Goal: Task Accomplishment & Management: Manage account settings

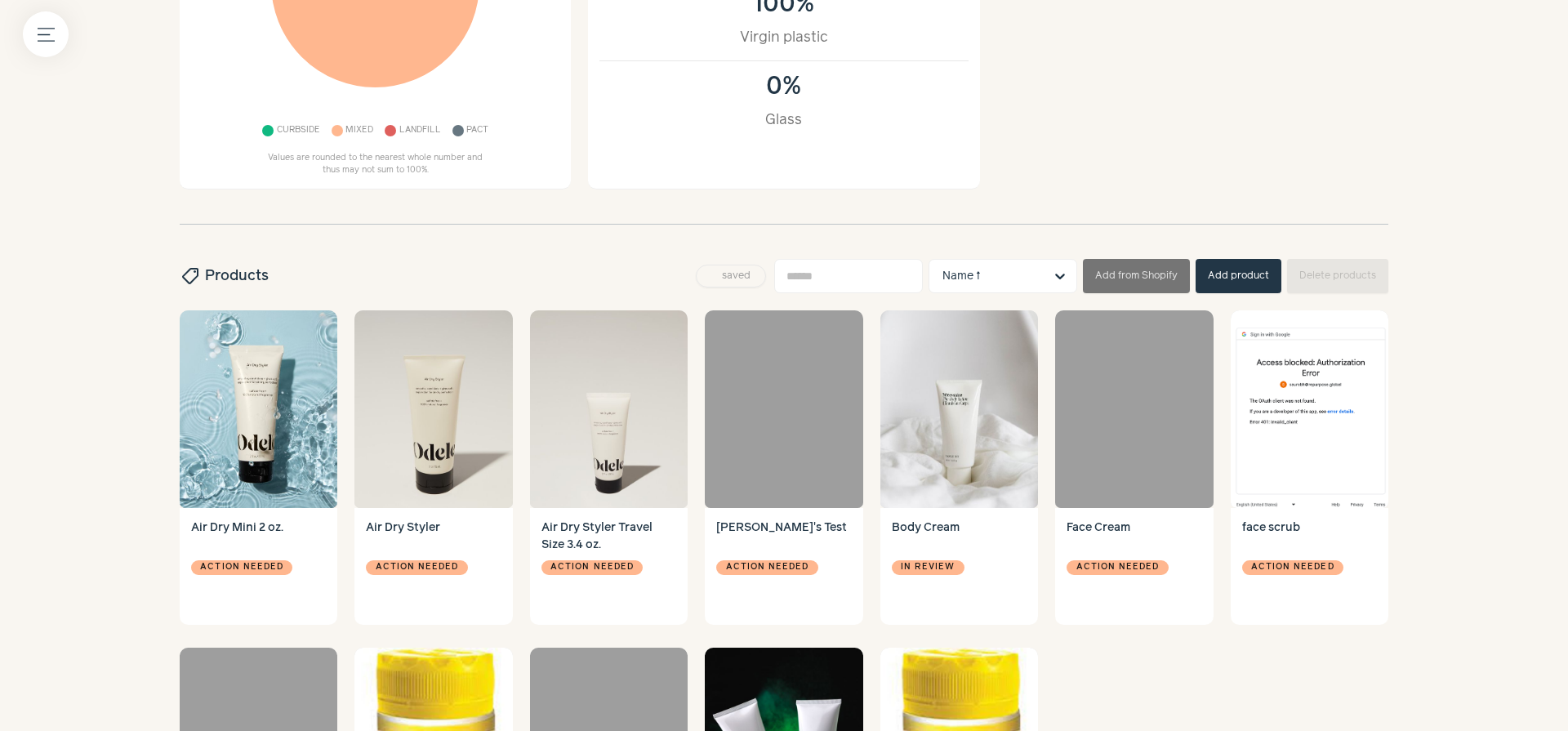
scroll to position [418, 0]
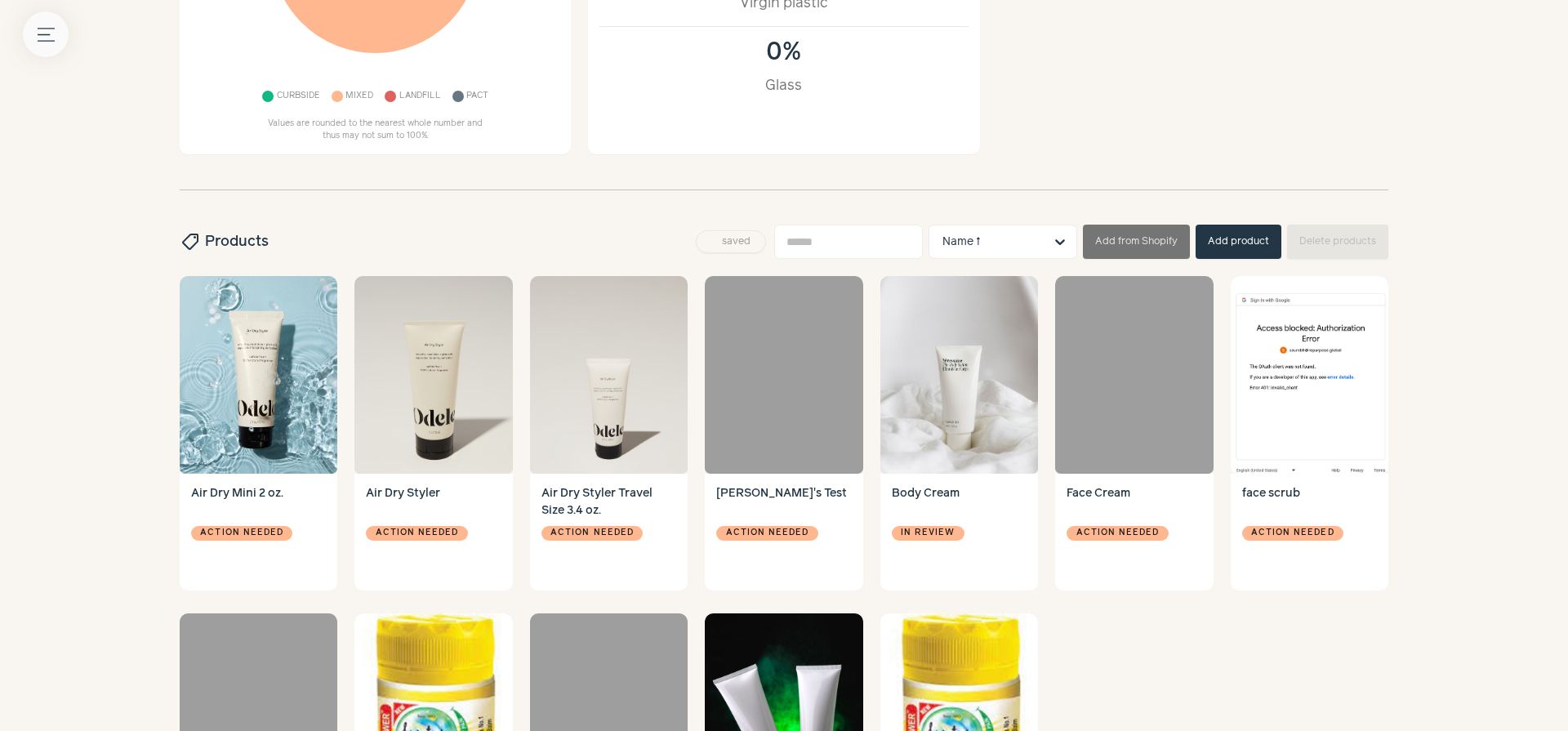
click at [44, 38] on icon "Menu button" at bounding box center [46, 34] width 18 height 18
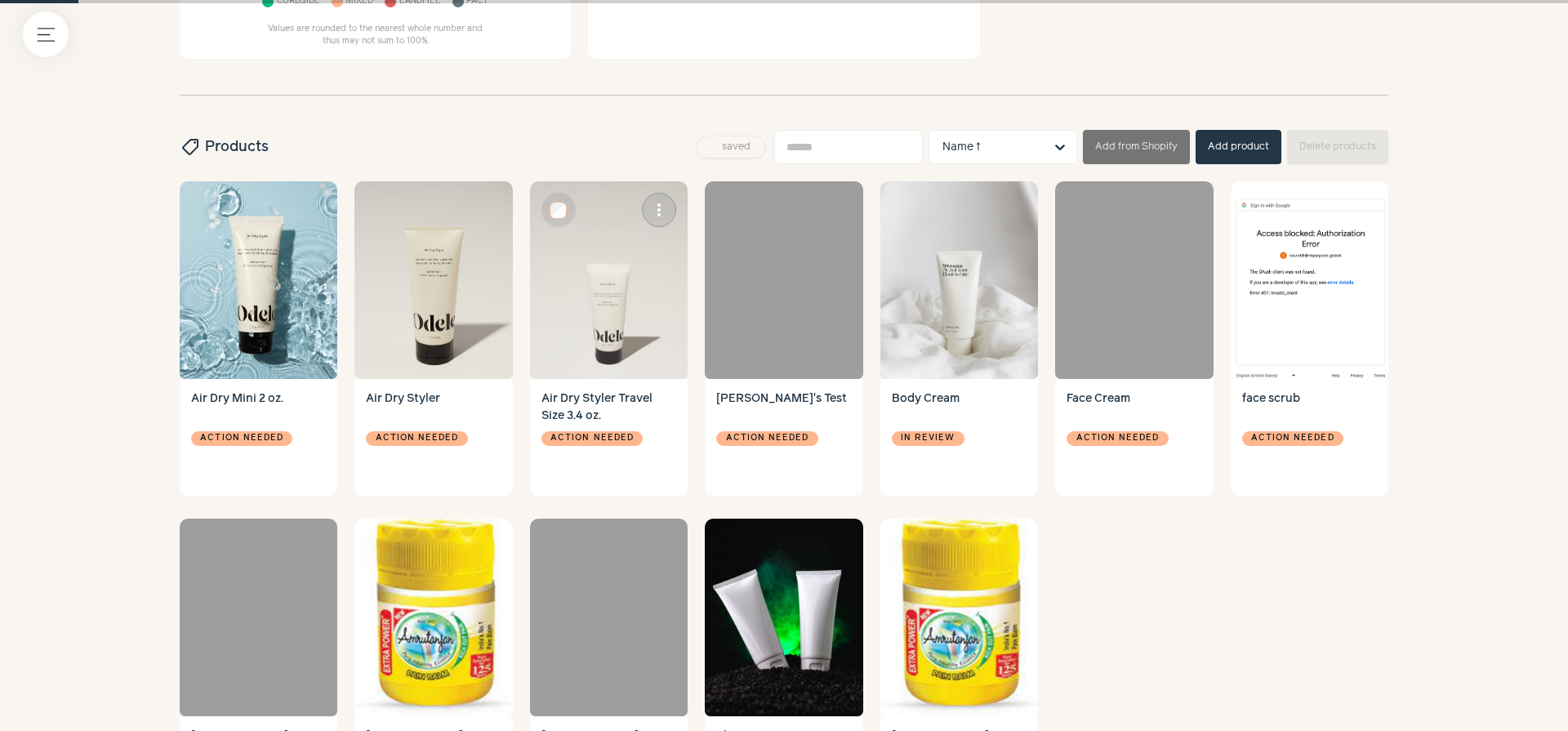
scroll to position [712, 0]
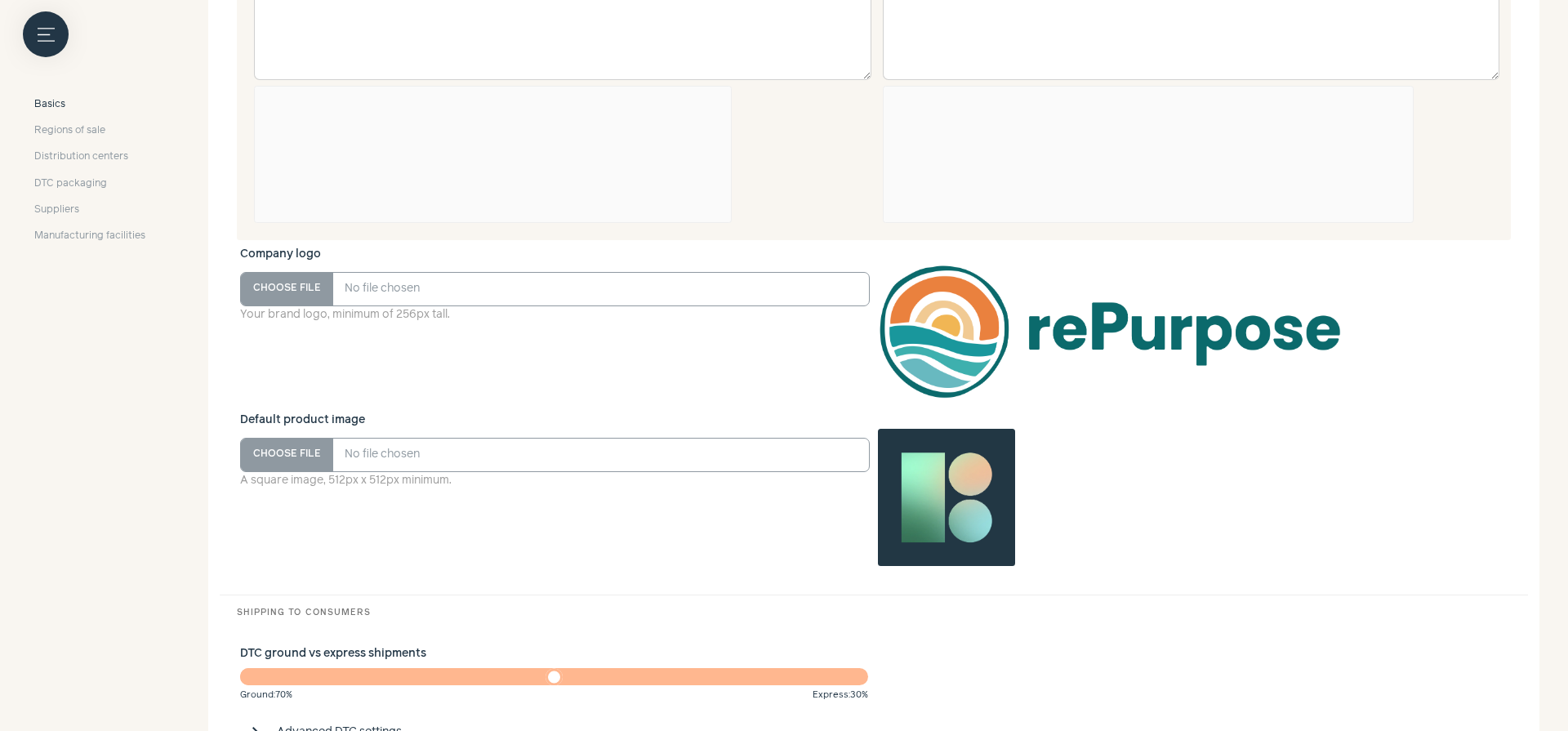
scroll to position [1273, 0]
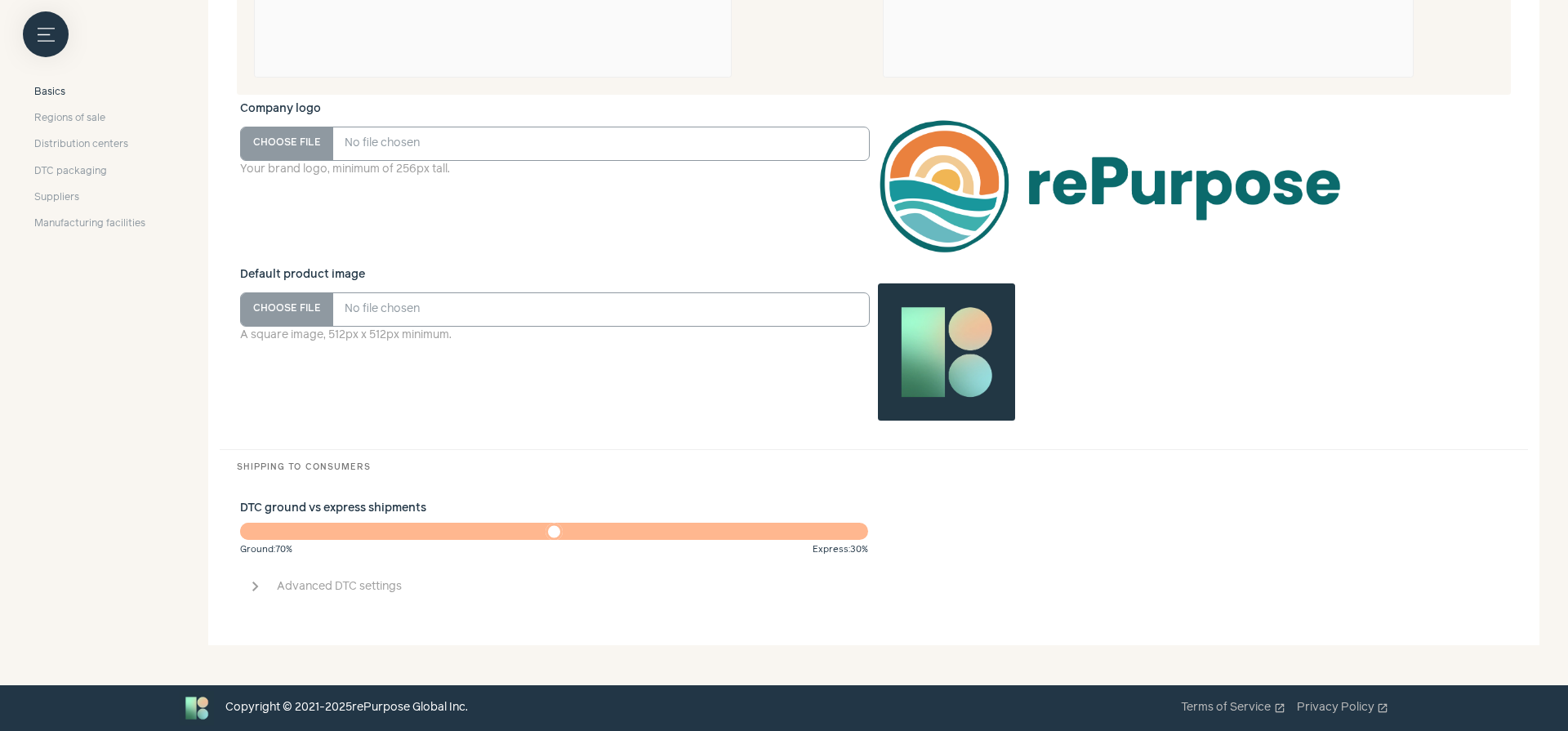
click at [361, 586] on span "Advanced DTC settings" at bounding box center [890, 586] width 1226 height 18
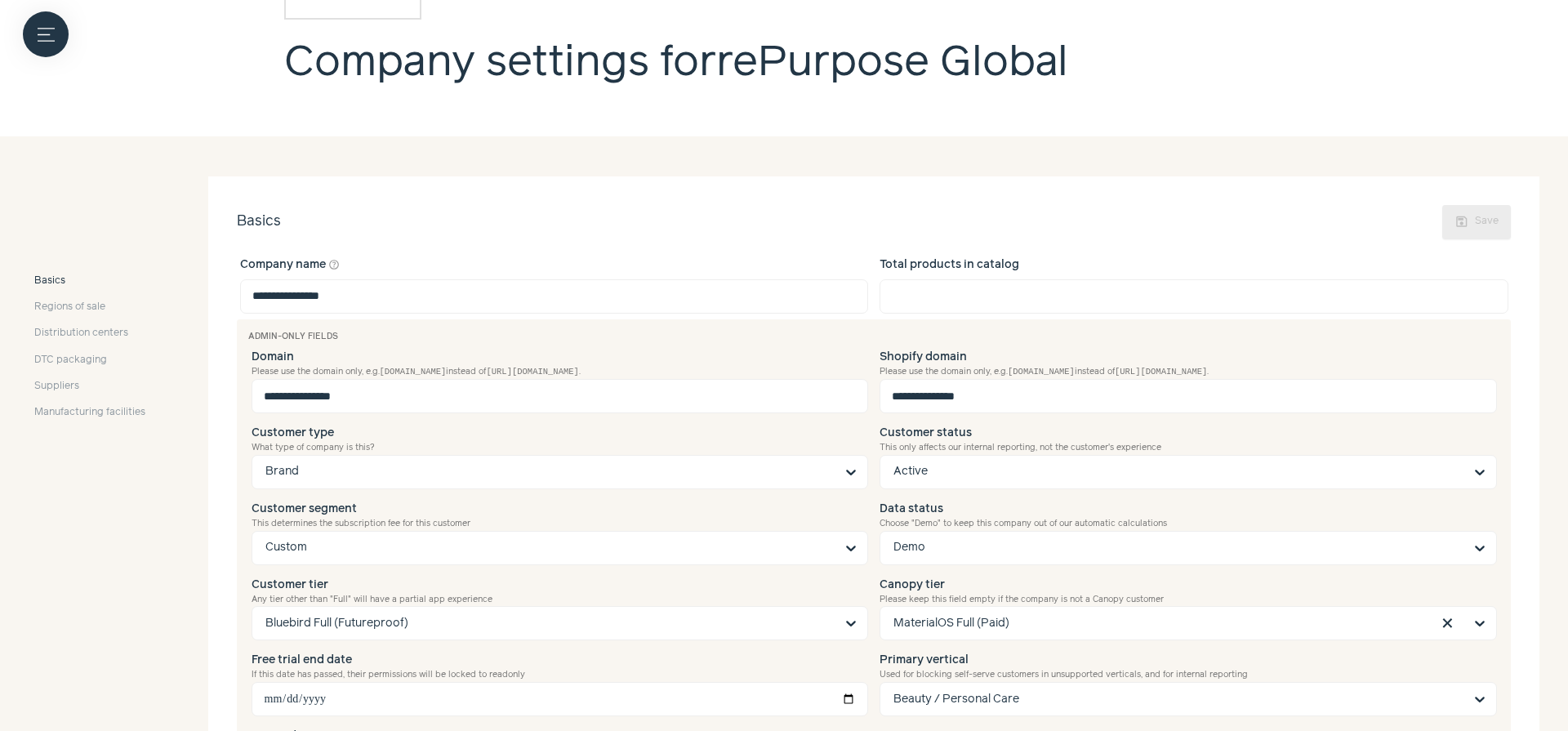
scroll to position [0, 0]
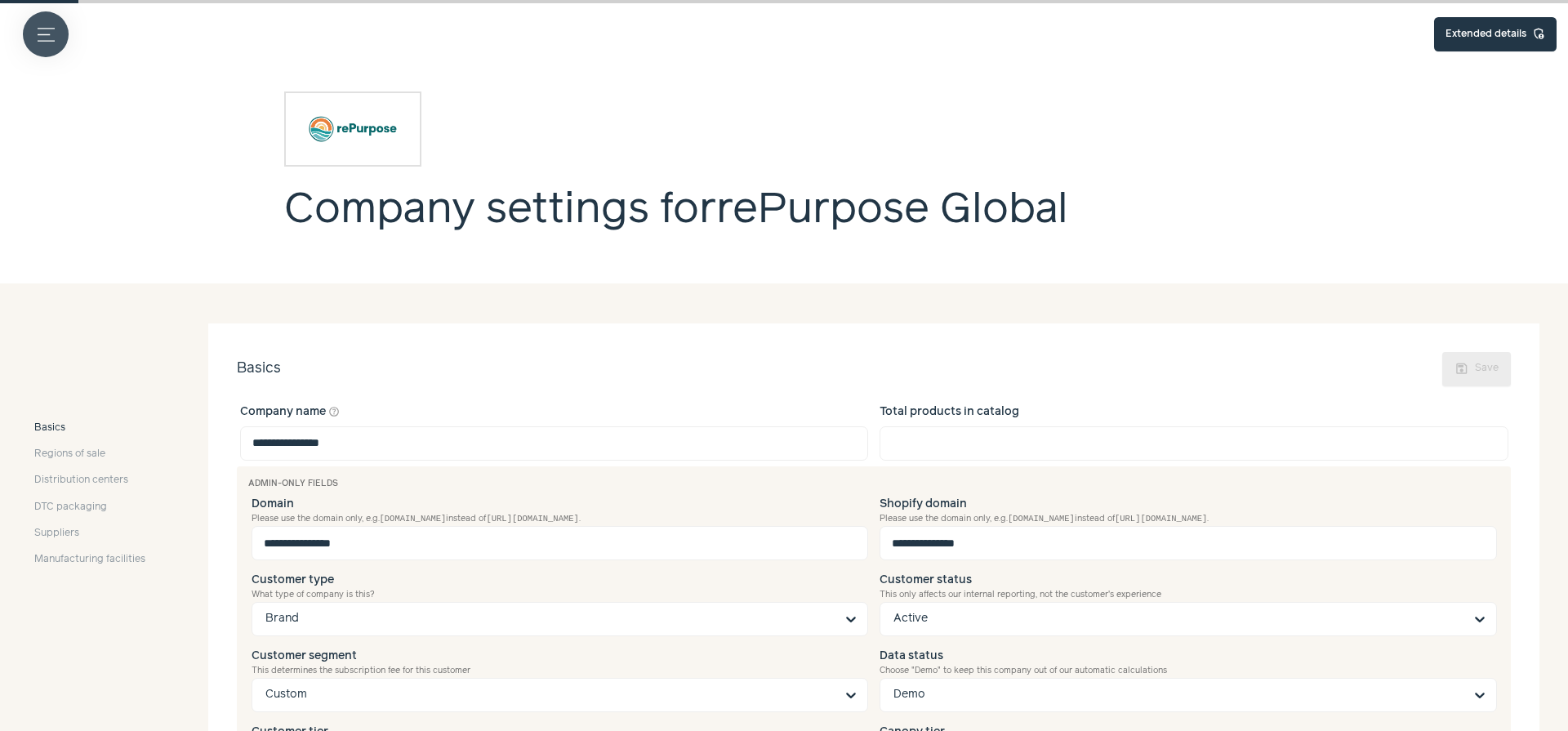
click at [49, 34] on icon "Menu button" at bounding box center [46, 34] width 18 height 18
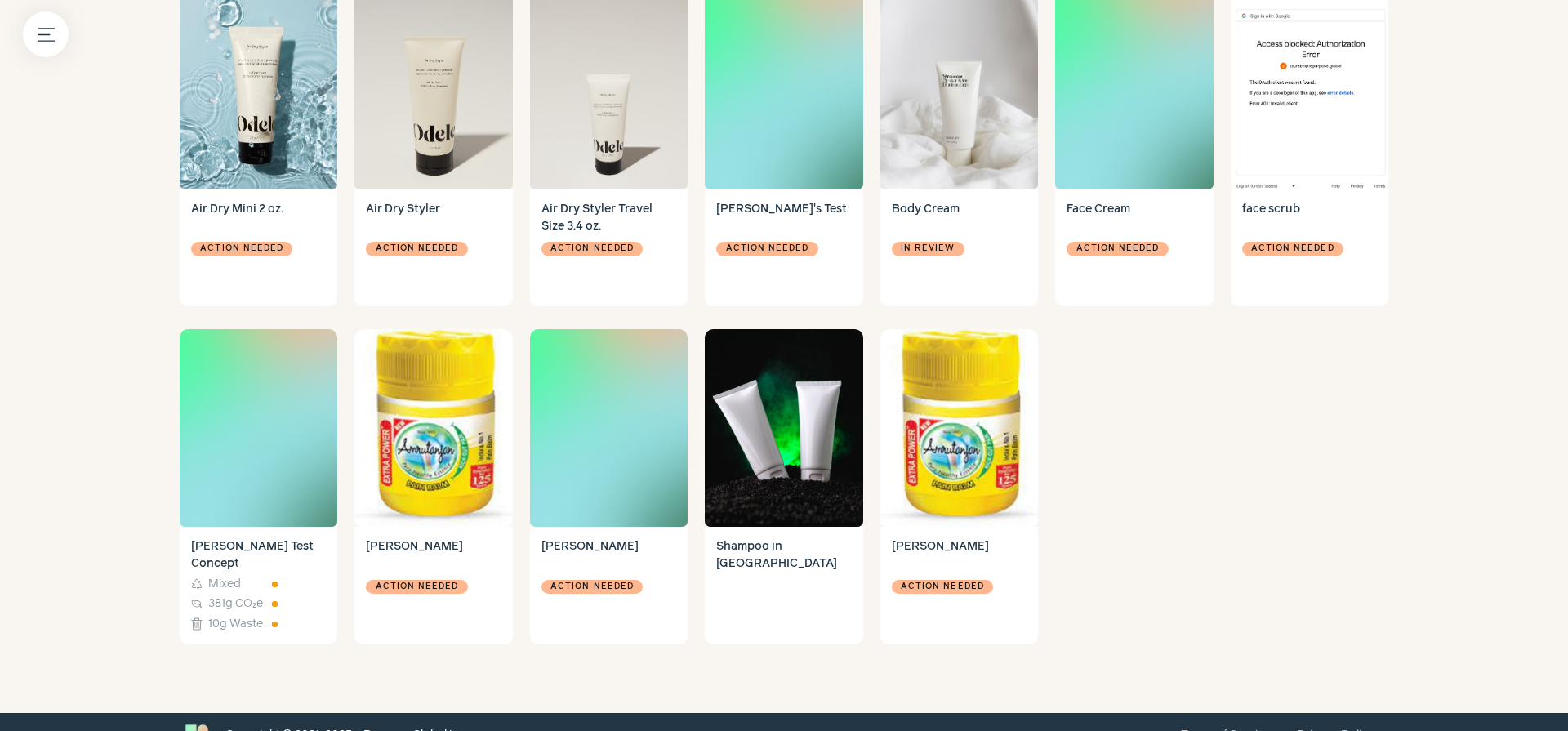
scroll to position [712, 0]
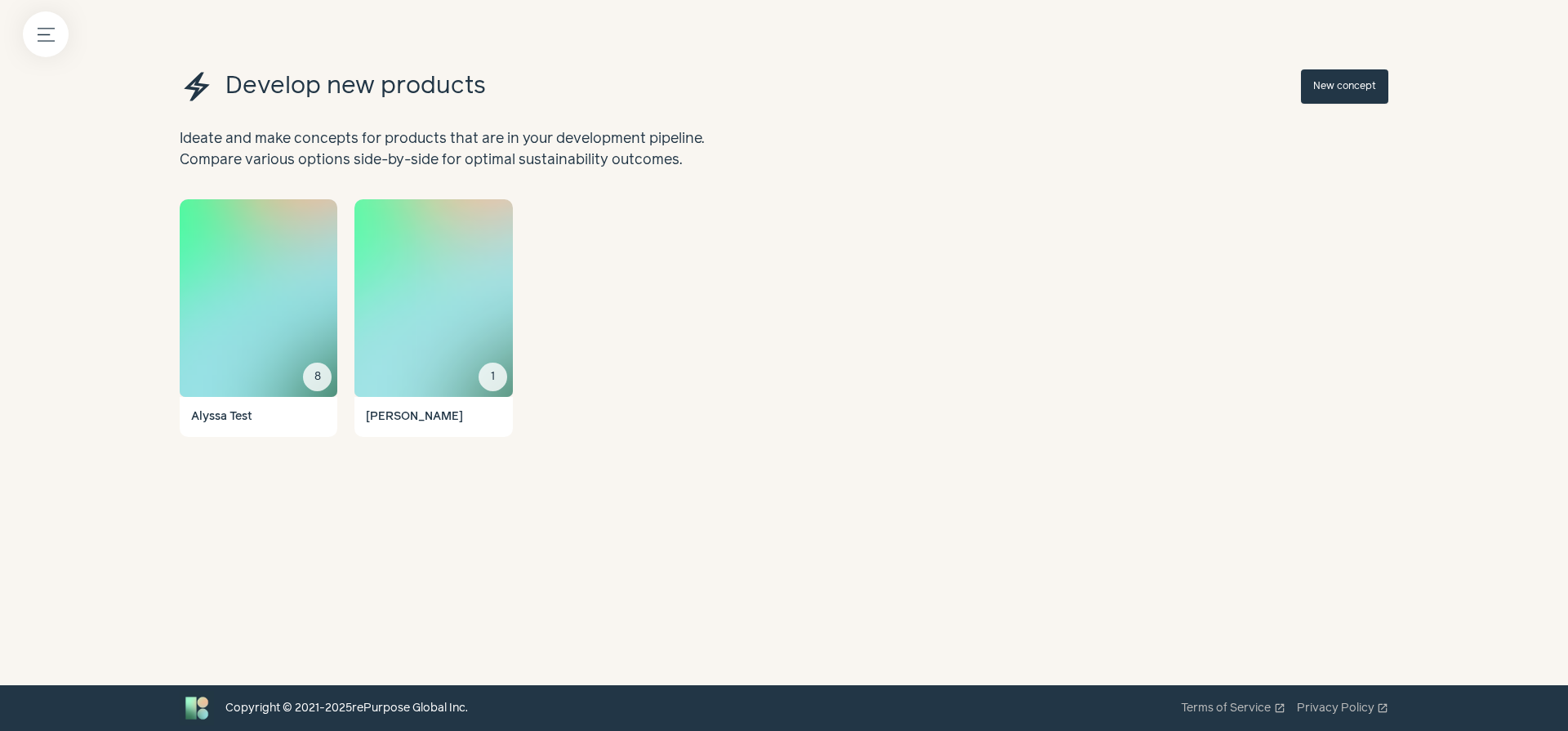
click at [439, 291] on img at bounding box center [433, 297] width 157 height 197
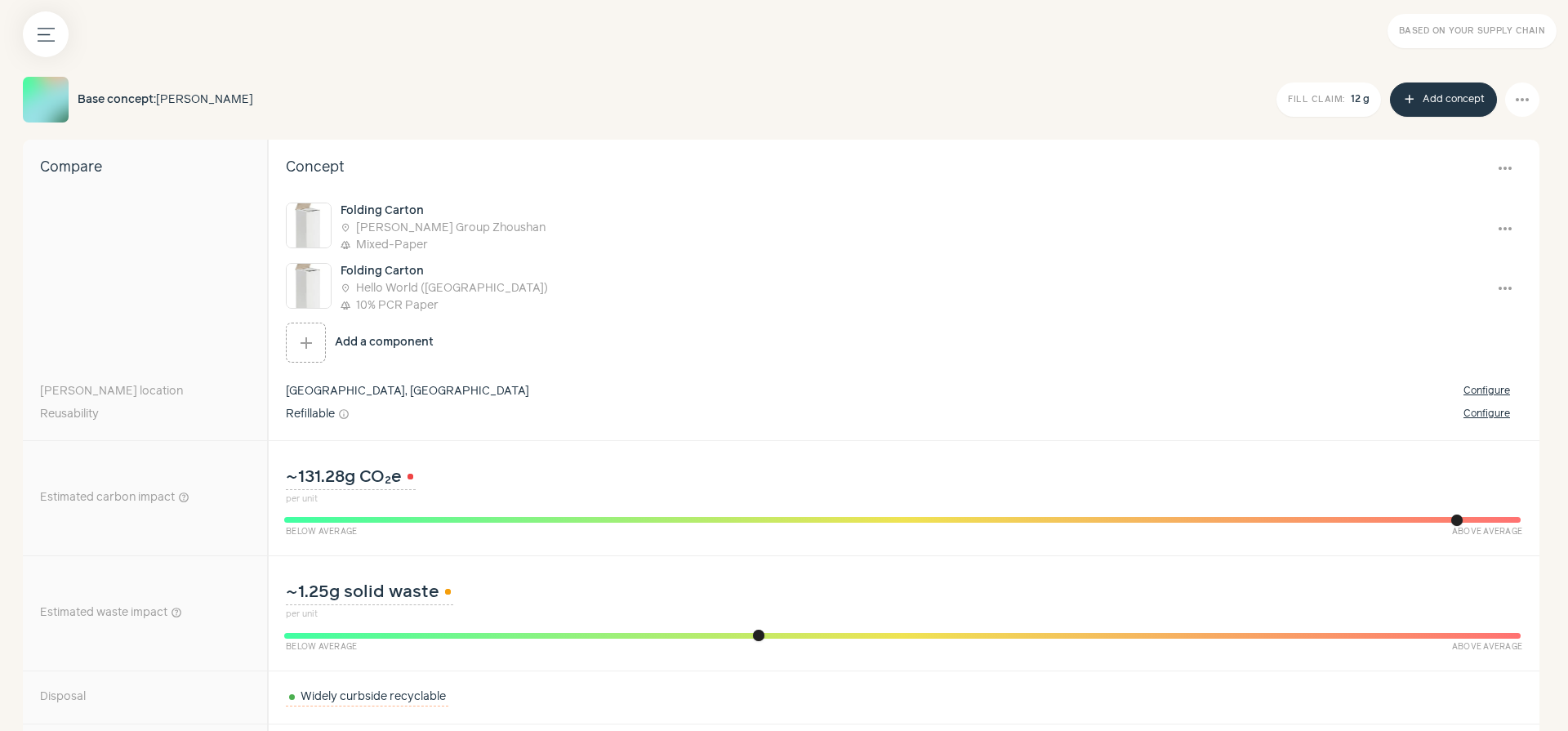
scroll to position [247, 0]
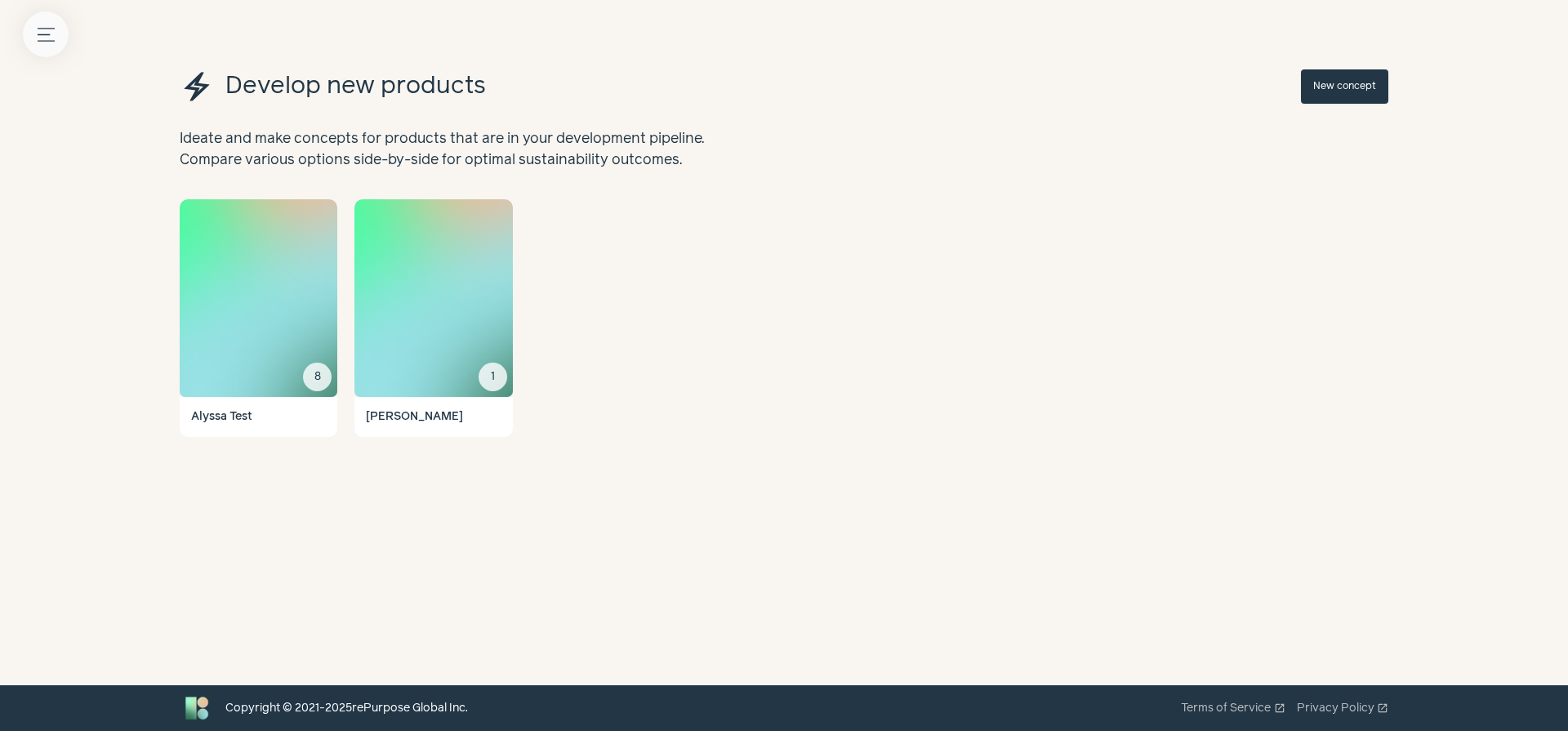
click at [40, 27] on icon "Menu button" at bounding box center [46, 34] width 18 height 18
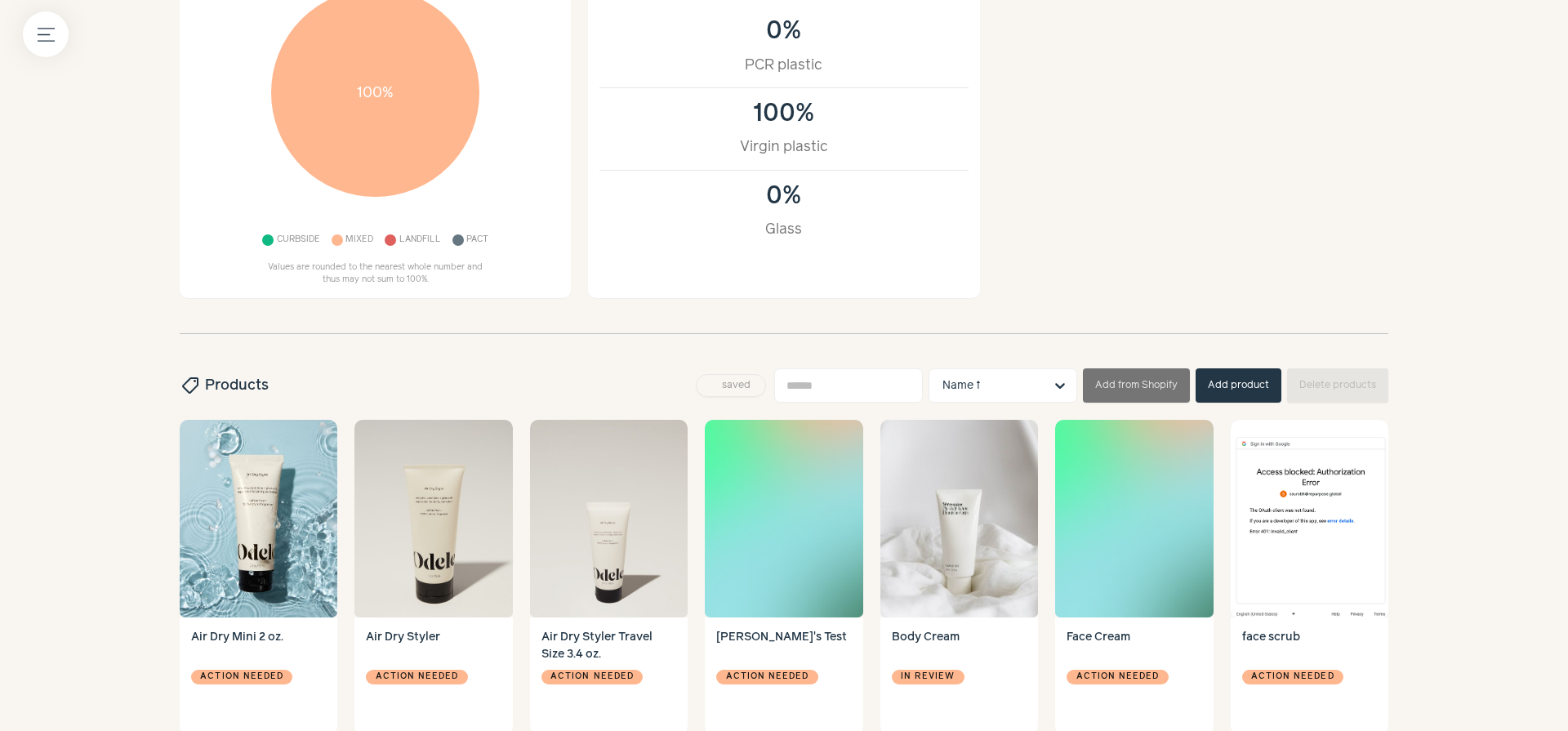
scroll to position [338, 0]
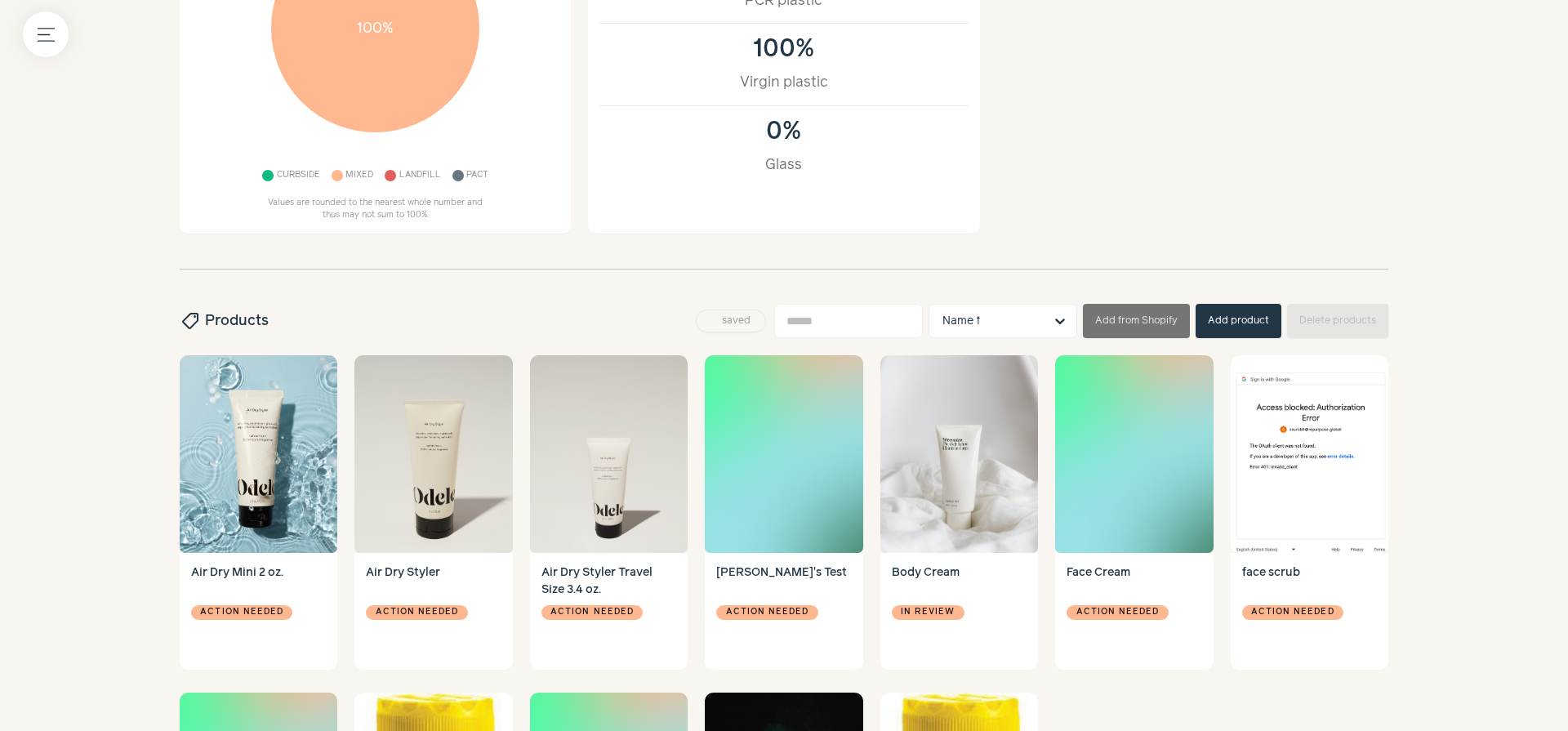
click at [1235, 317] on button "Add product" at bounding box center [1238, 321] width 86 height 34
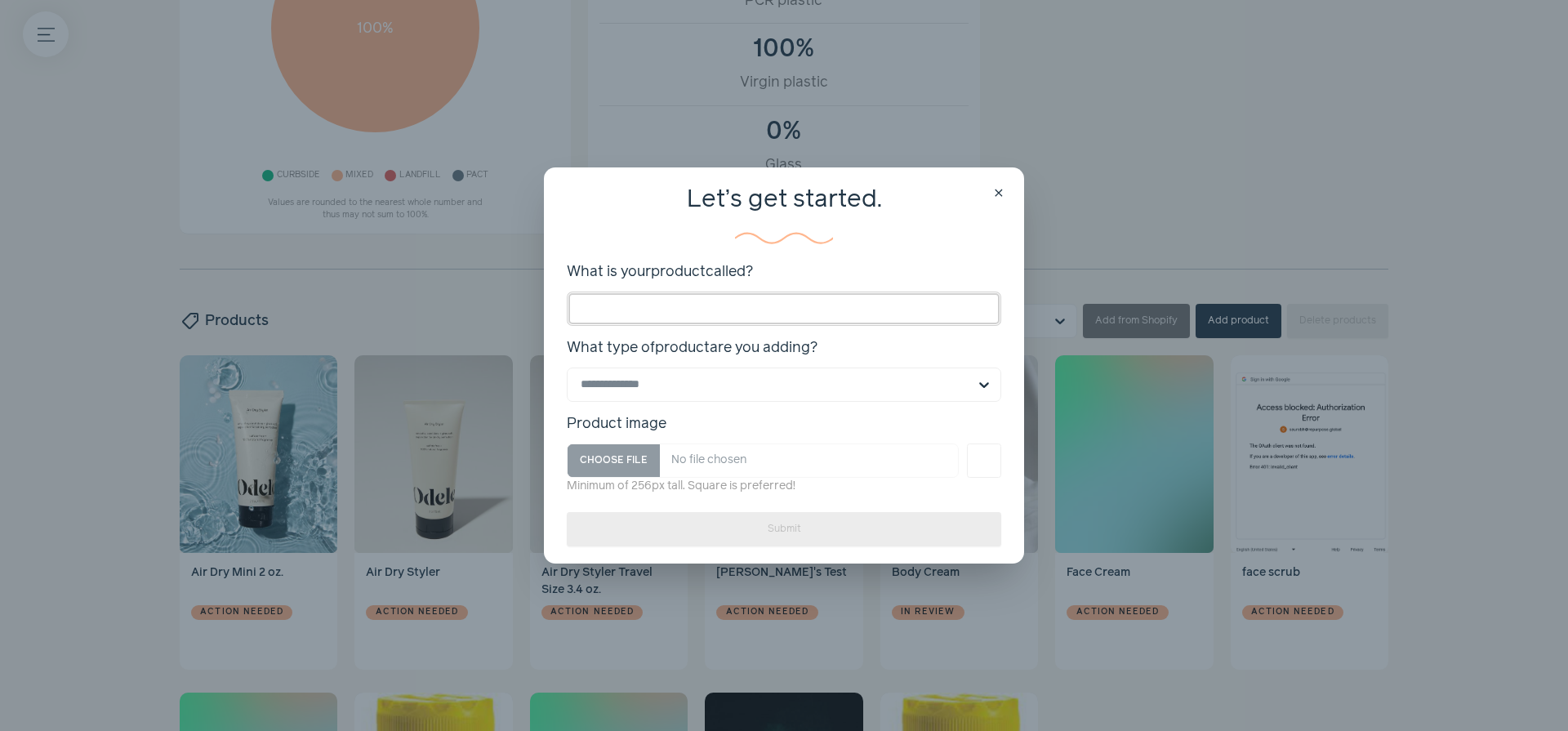
click at [725, 310] on input "What is your product called?" at bounding box center [784, 309] width 434 height 34
click at [741, 384] on input "What type of product are you adding? Select is focused, type to refine list, pr…" at bounding box center [774, 384] width 387 height 32
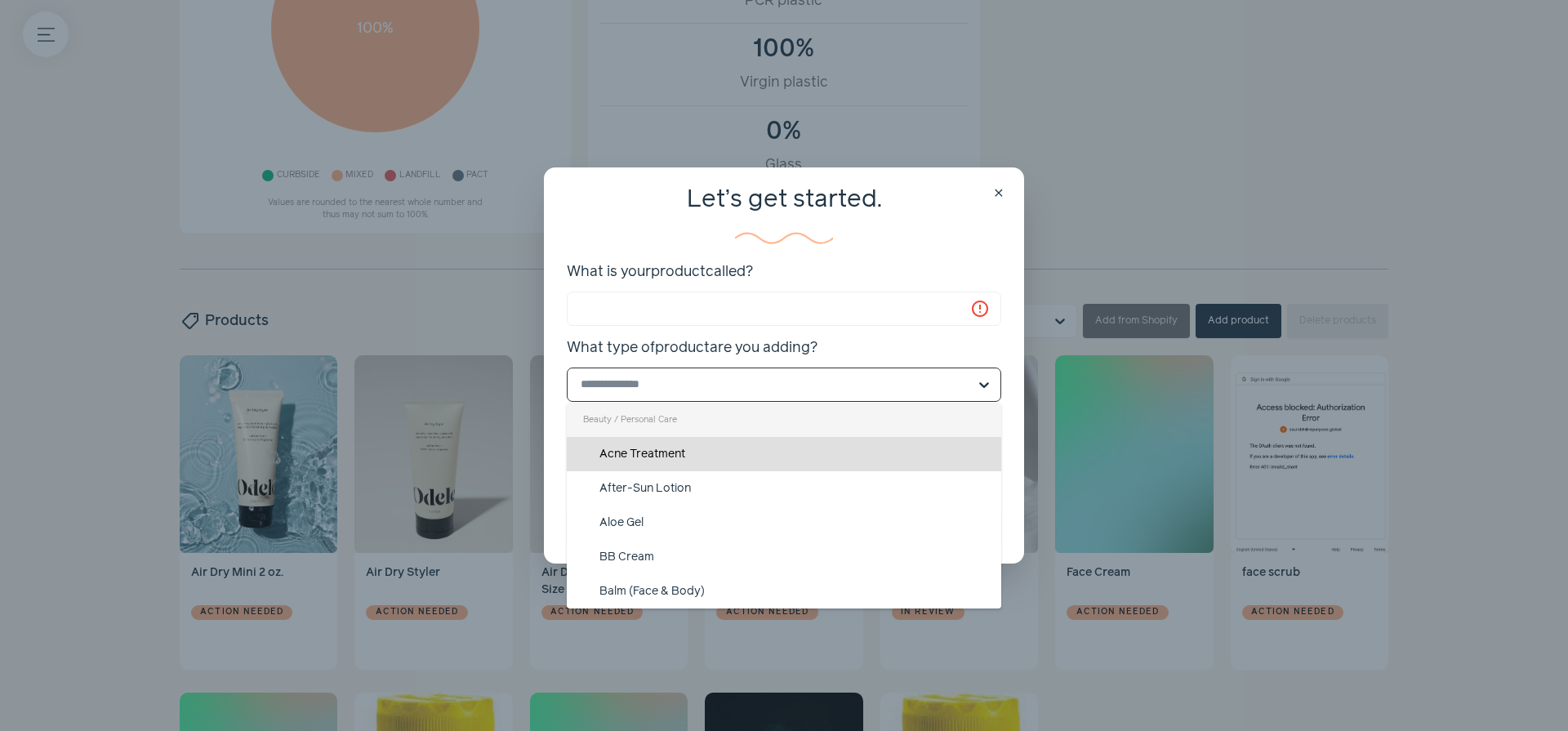
click at [748, 365] on label "What type of product are you adding? Beauty / Personal Care Acne Treatment Afte…" at bounding box center [784, 370] width 434 height 65
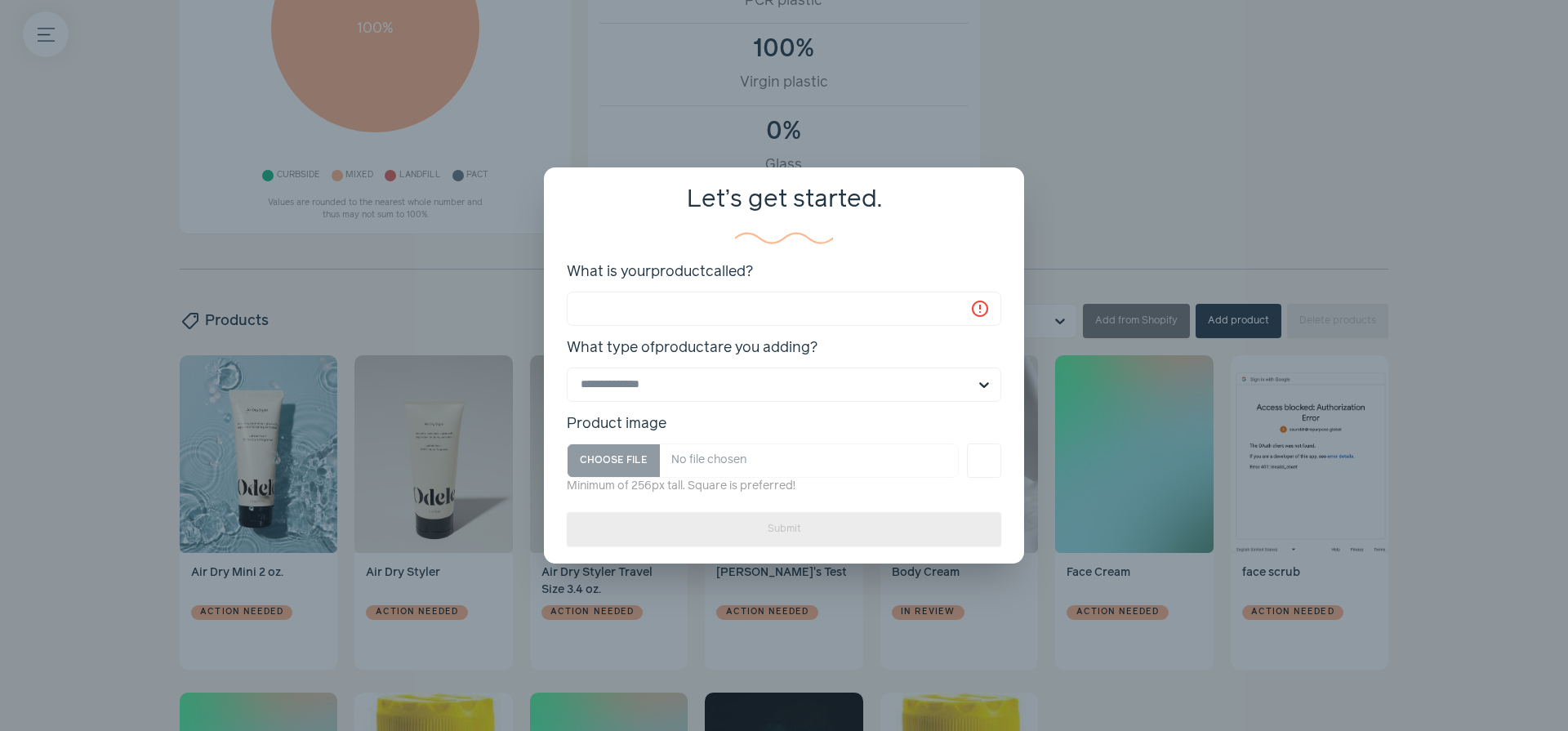
click at [992, 196] on span "close" at bounding box center [998, 194] width 13 height 13
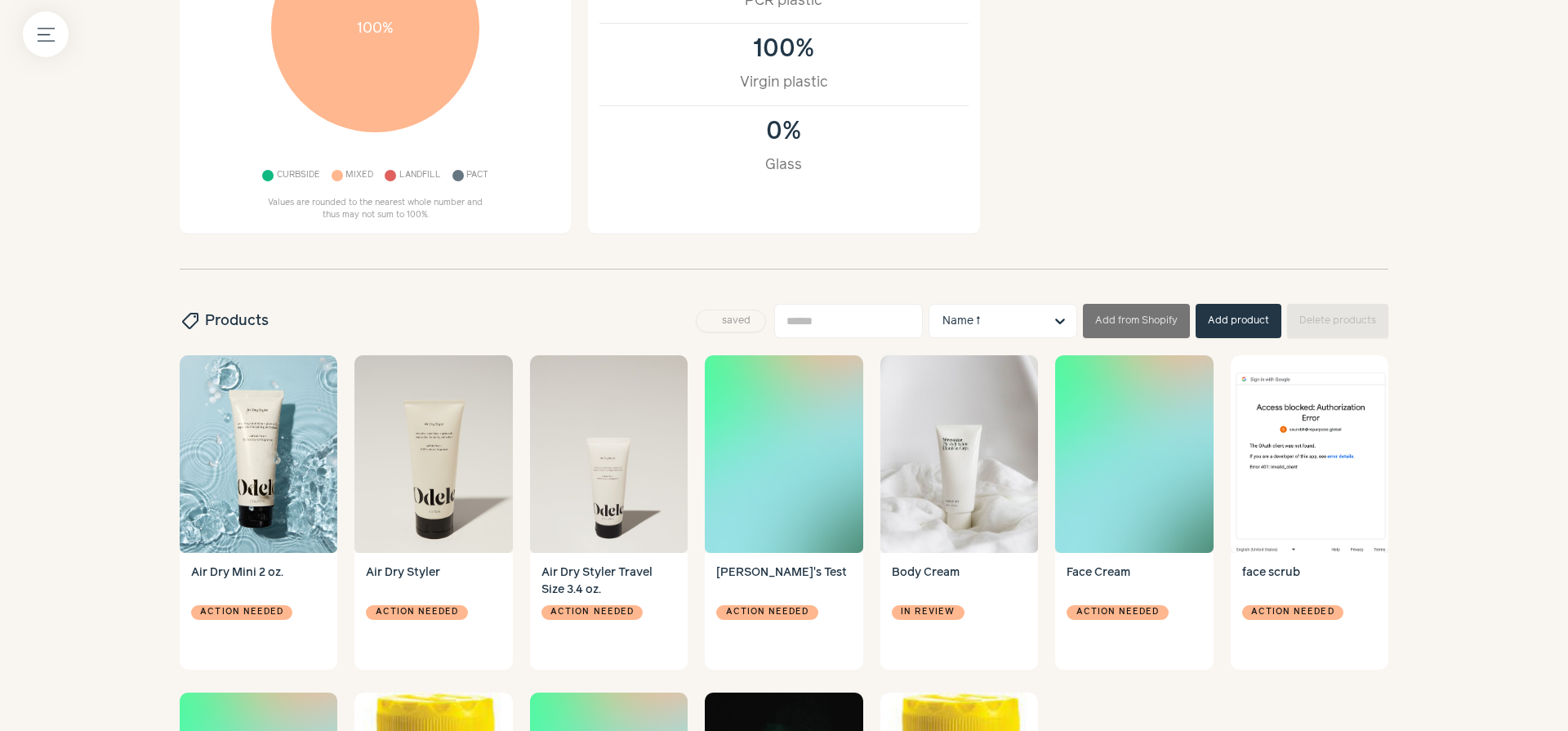
click at [1148, 329] on button "Add from Shopify" at bounding box center [1136, 321] width 107 height 34
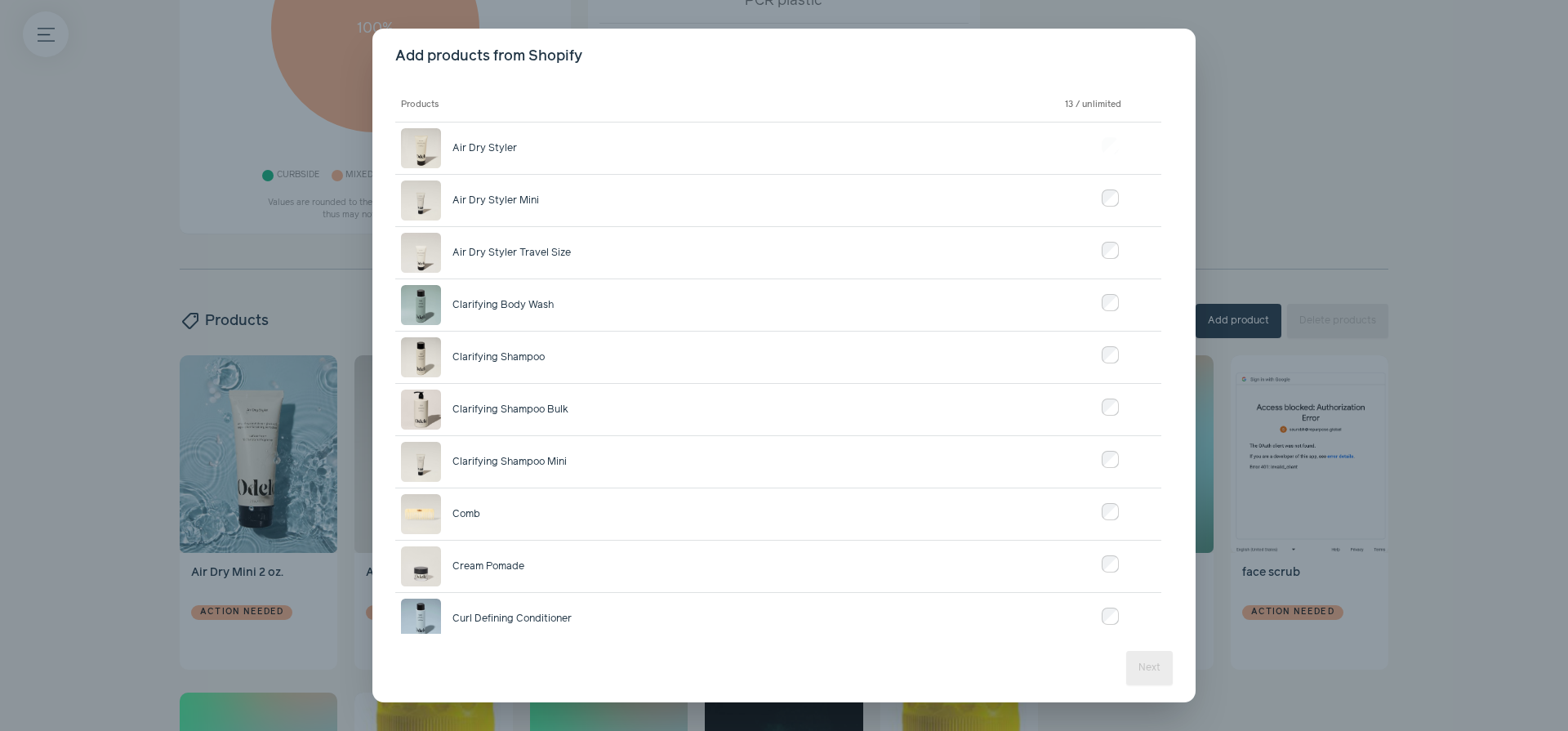
click at [1164, 53] on span "close" at bounding box center [1171, 55] width 13 height 13
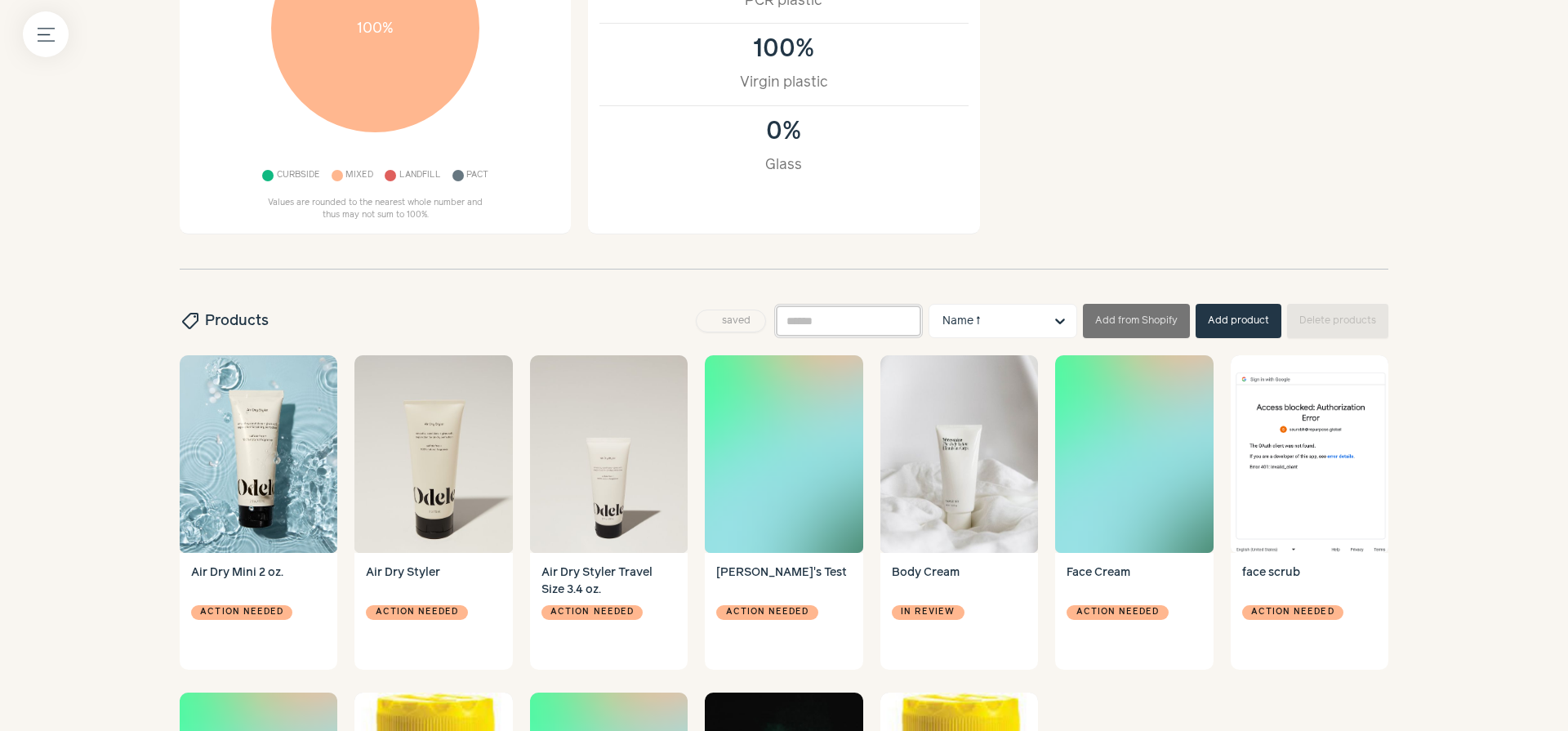
click at [868, 325] on input "text" at bounding box center [848, 321] width 148 height 34
click at [979, 325] on input "text" at bounding box center [993, 321] width 101 height 32
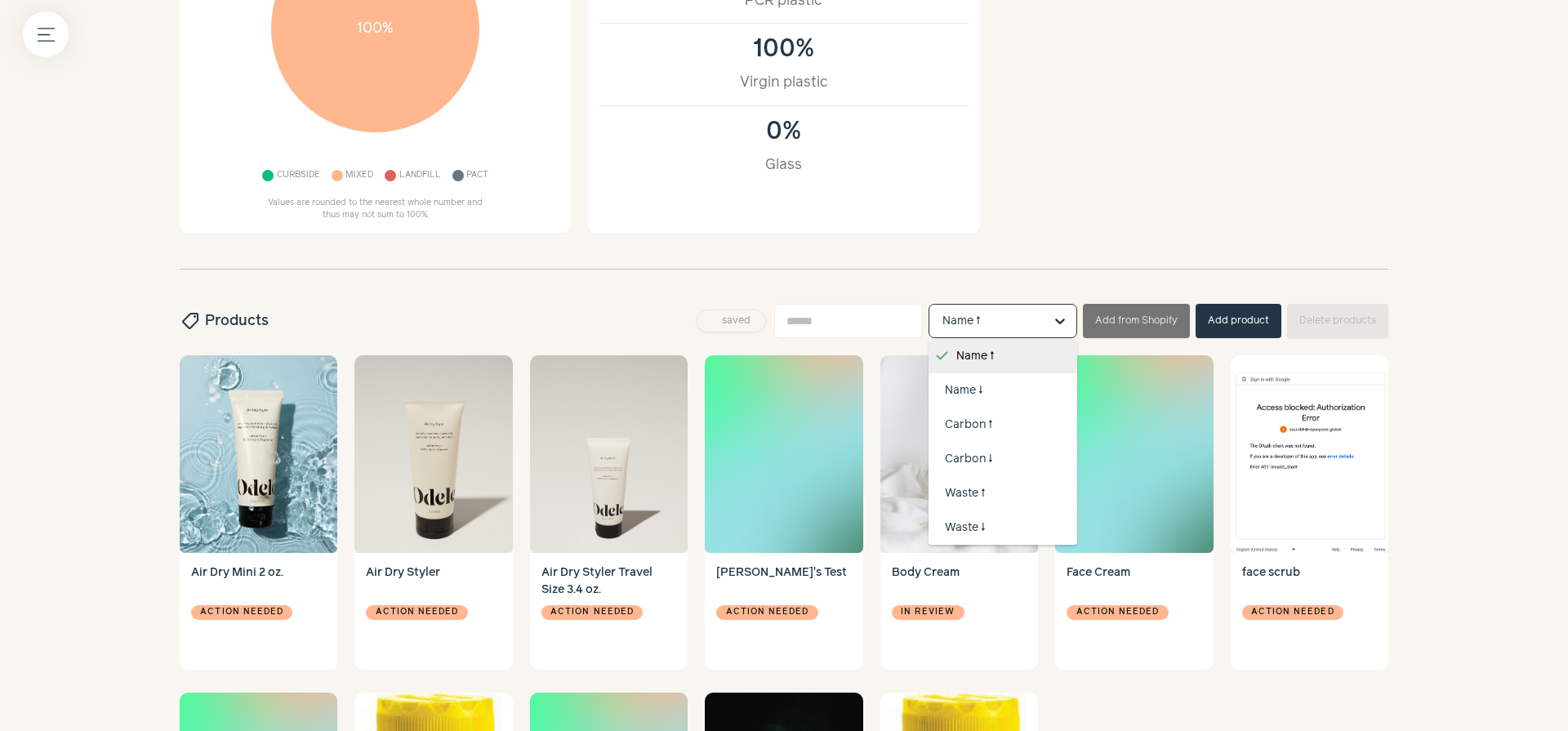
click at [895, 275] on div "Welcome, rePurpose Global ! hourglass_top 9 products require your attention Rec…" at bounding box center [784, 392] width 1254 height 1369
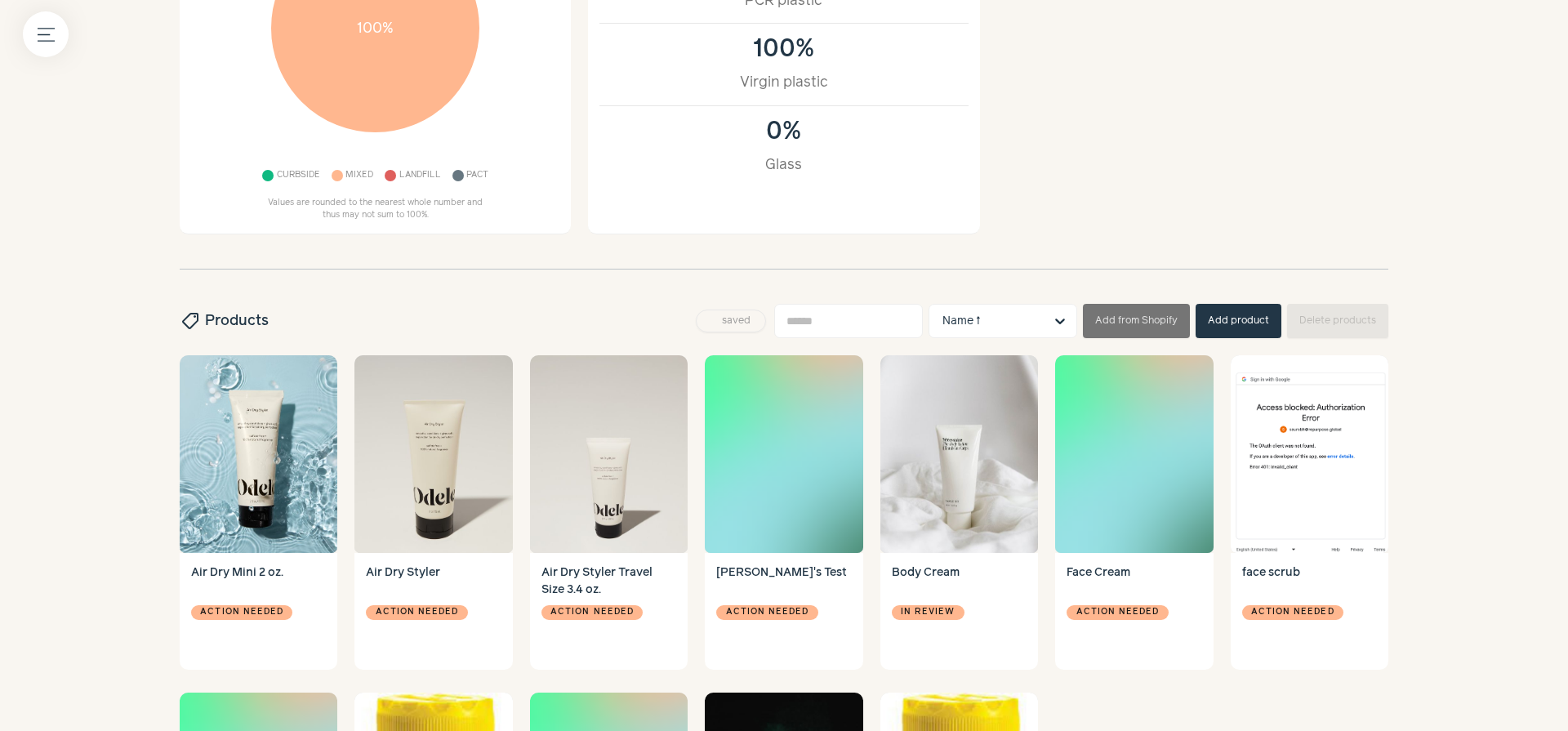
click at [726, 308] on div "saved Name ↑ Add from Shopify Add product Delete products" at bounding box center [1040, 321] width 696 height 34
click at [726, 313] on button "saved" at bounding box center [731, 321] width 70 height 23
click at [744, 321] on span "live" at bounding box center [743, 321] width 28 height 10
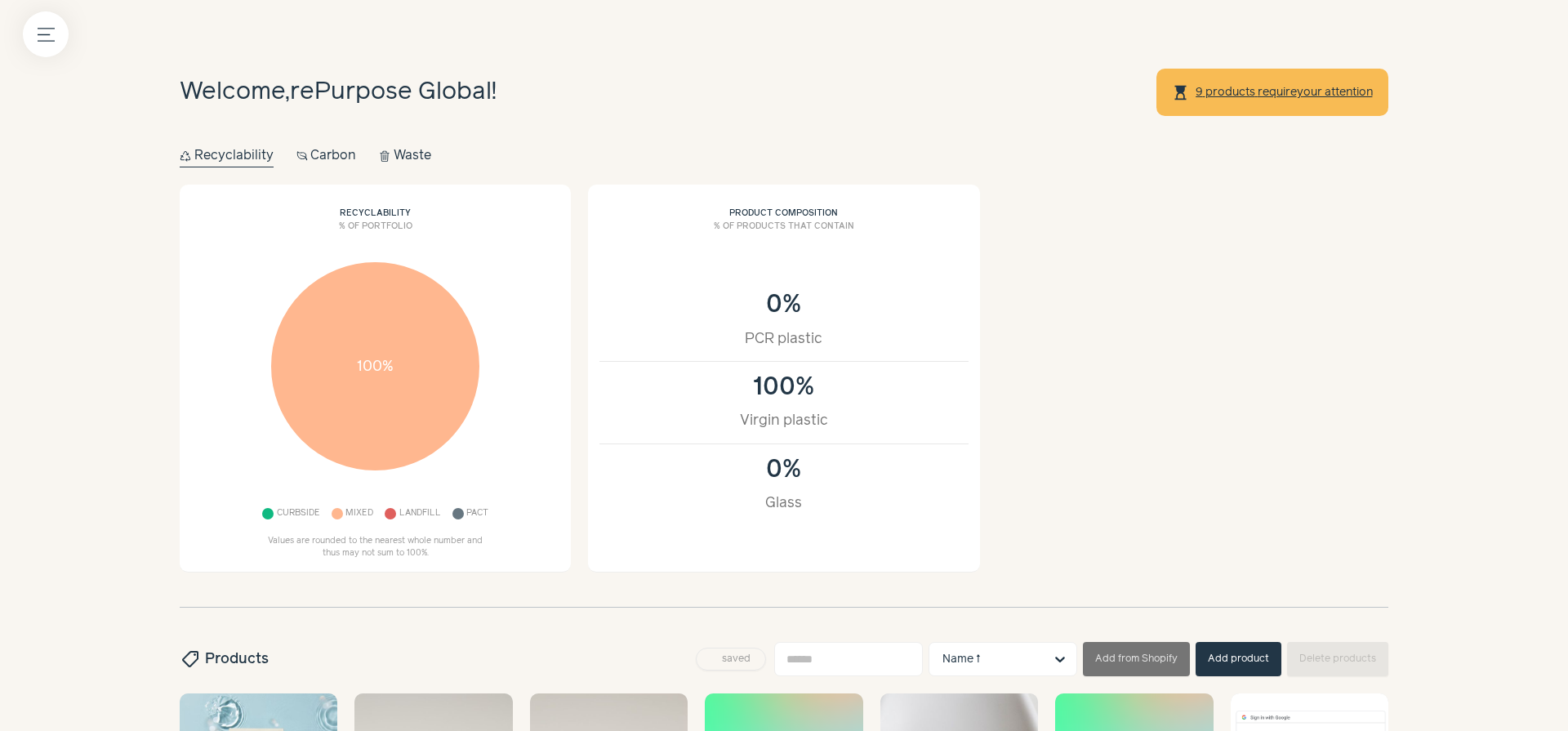
click at [1328, 286] on div "Recyclability % of portfolio 100% Curbside Mixed Landfill Pact Values are round…" at bounding box center [784, 378] width 1209 height 388
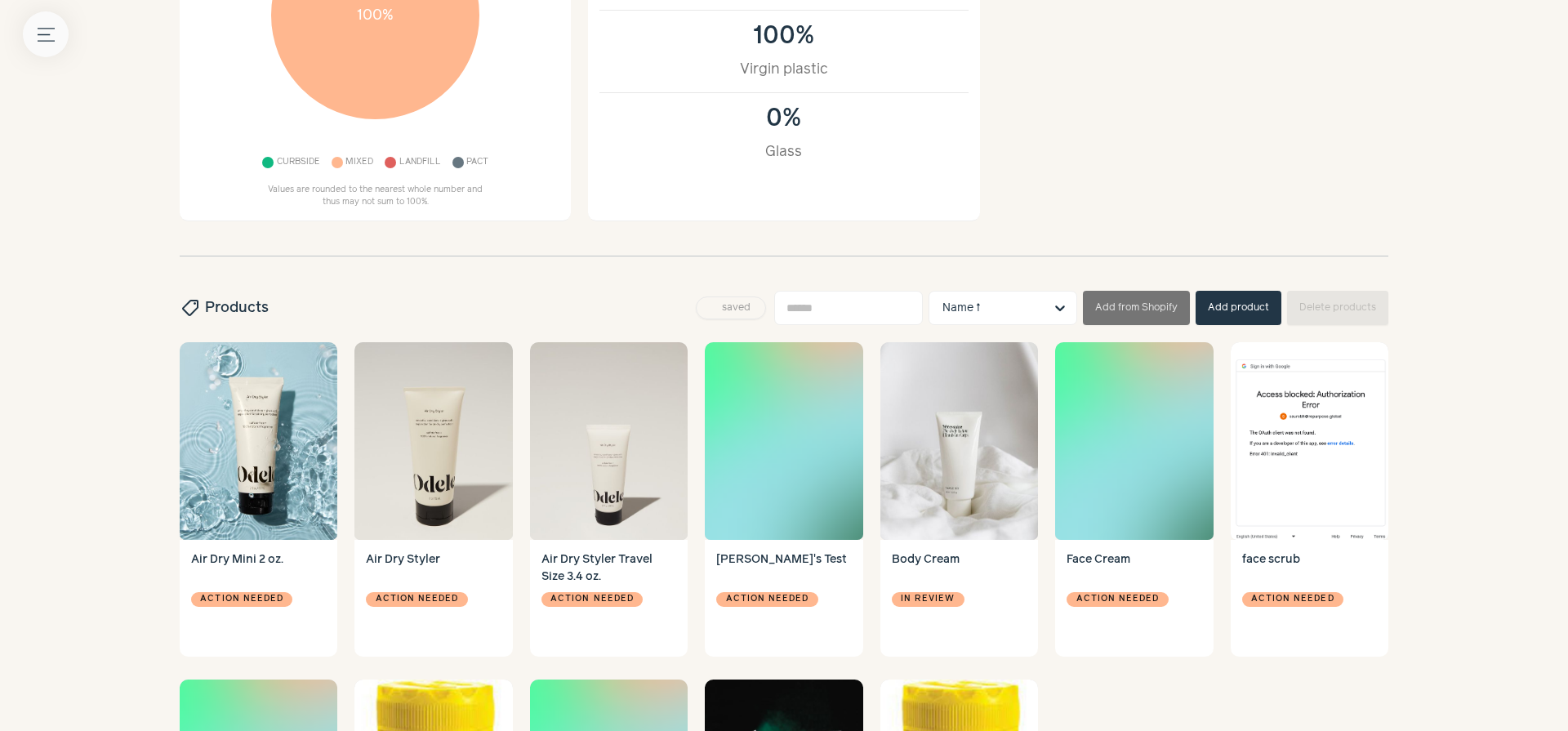
click at [52, 27] on icon "Menu button" at bounding box center [46, 34] width 18 height 18
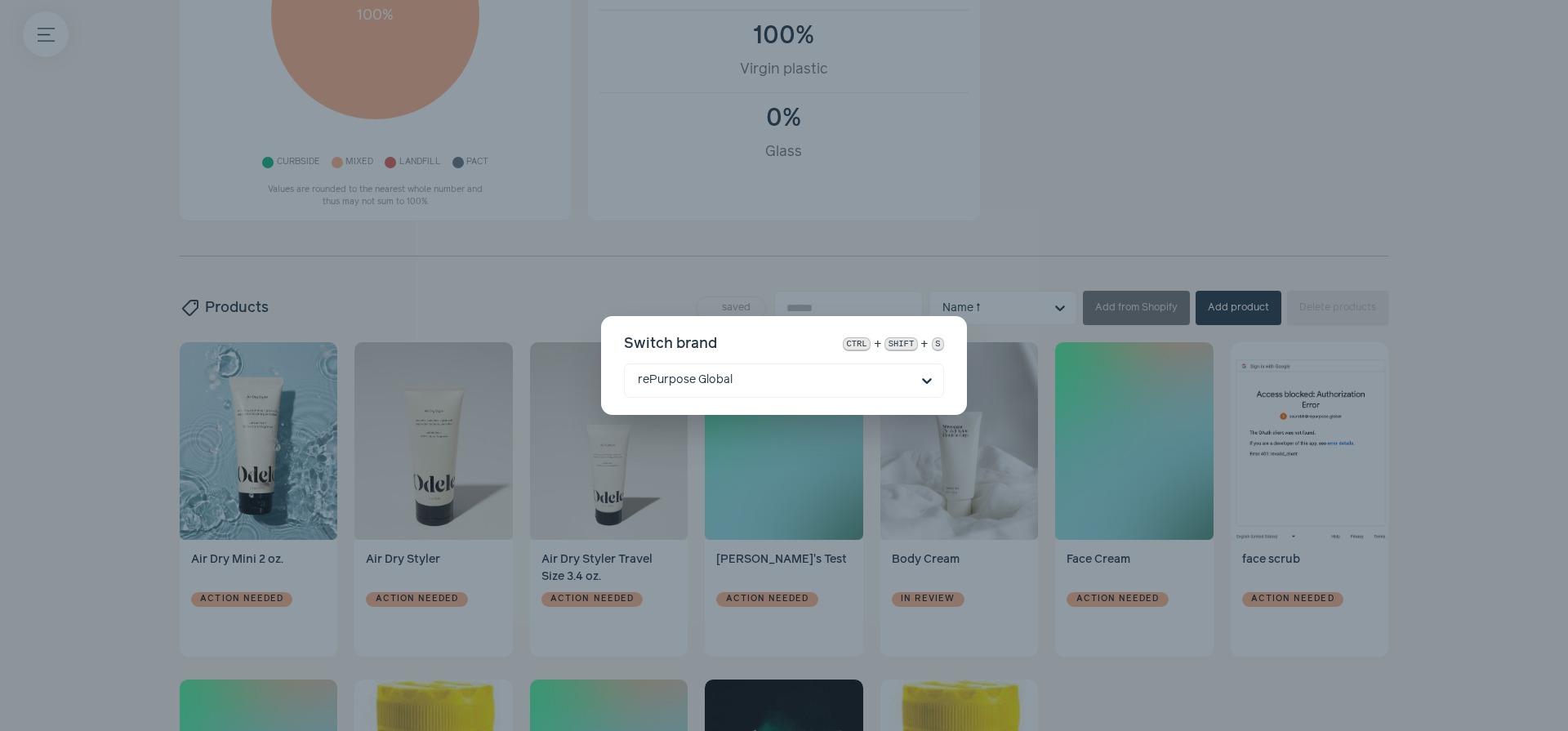
click at [201, 577] on div "Switch brand ctrl + shift + s rePurpose Global" at bounding box center [784, 365] width 1568 height 731
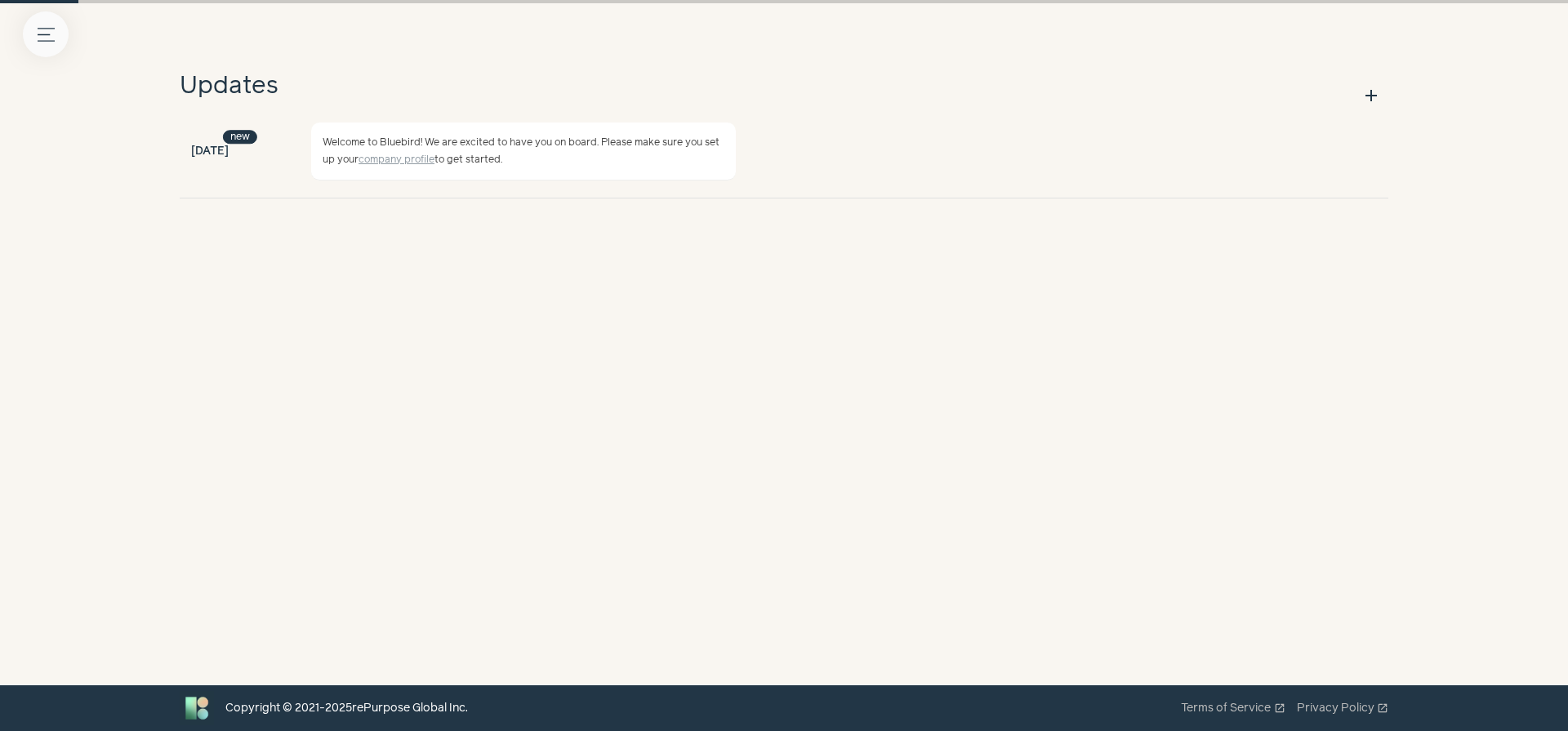
click at [55, 36] on button "Menu button" at bounding box center [45, 33] width 45 height 45
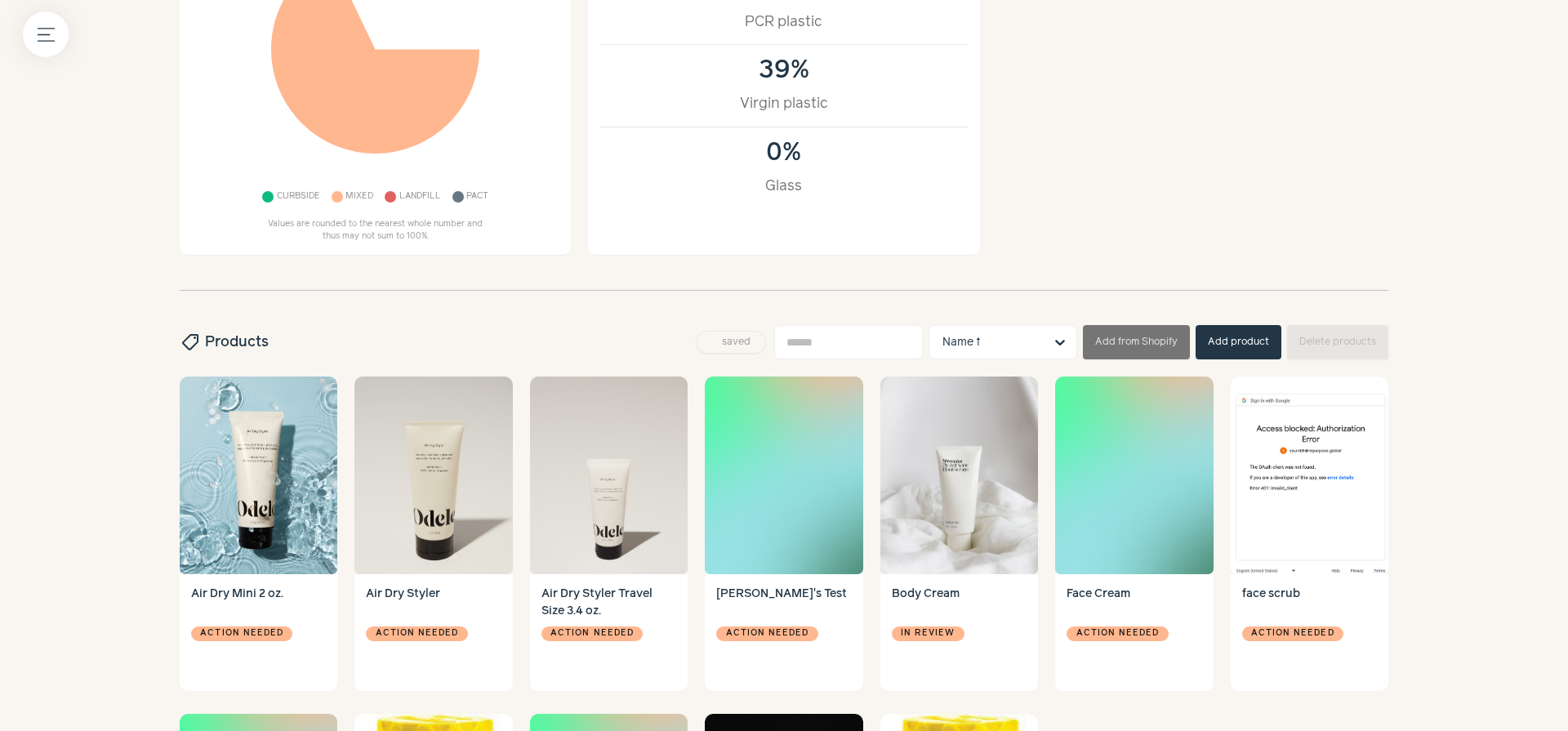
scroll to position [351, 0]
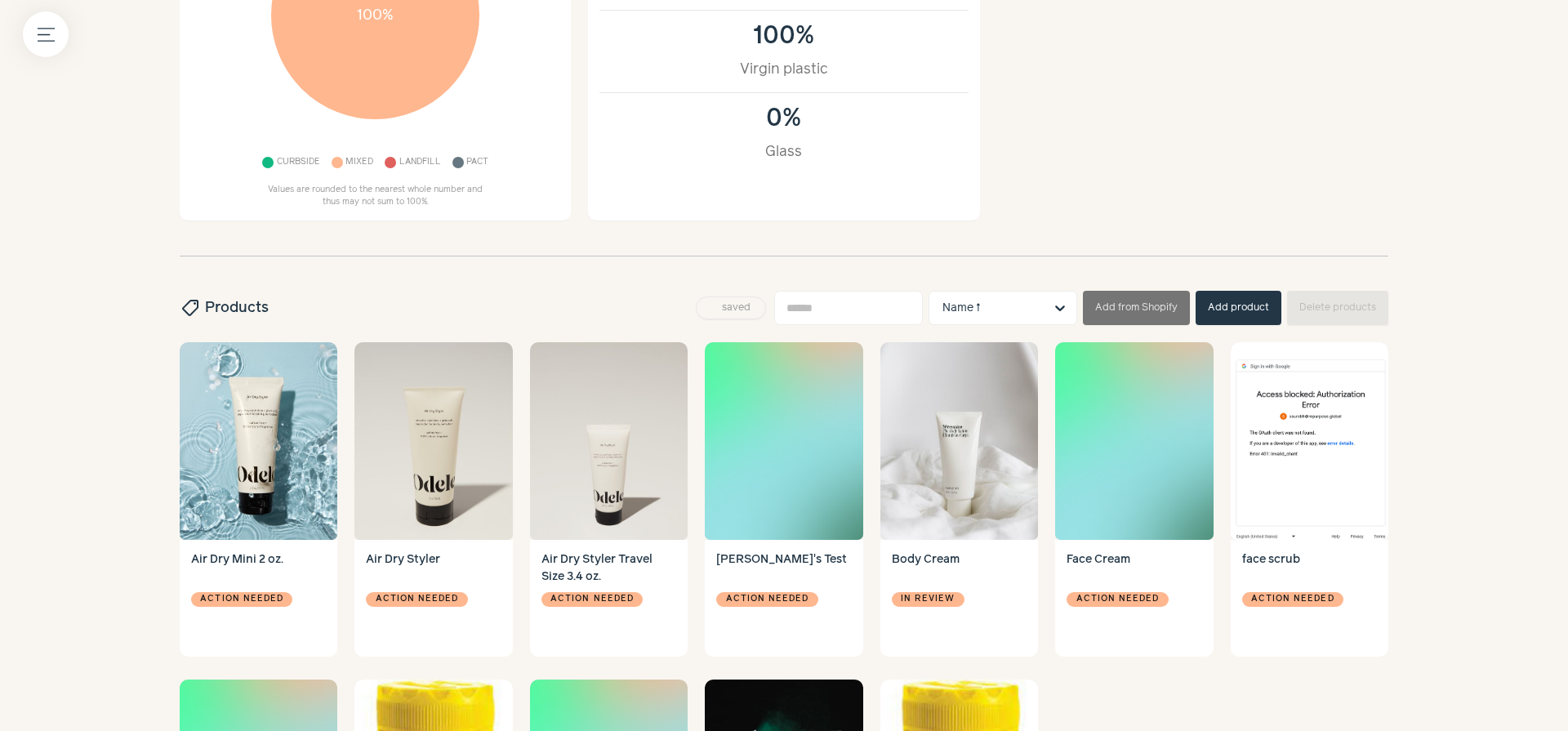
click at [498, 296] on label at bounding box center [784, 365] width 1568 height 731
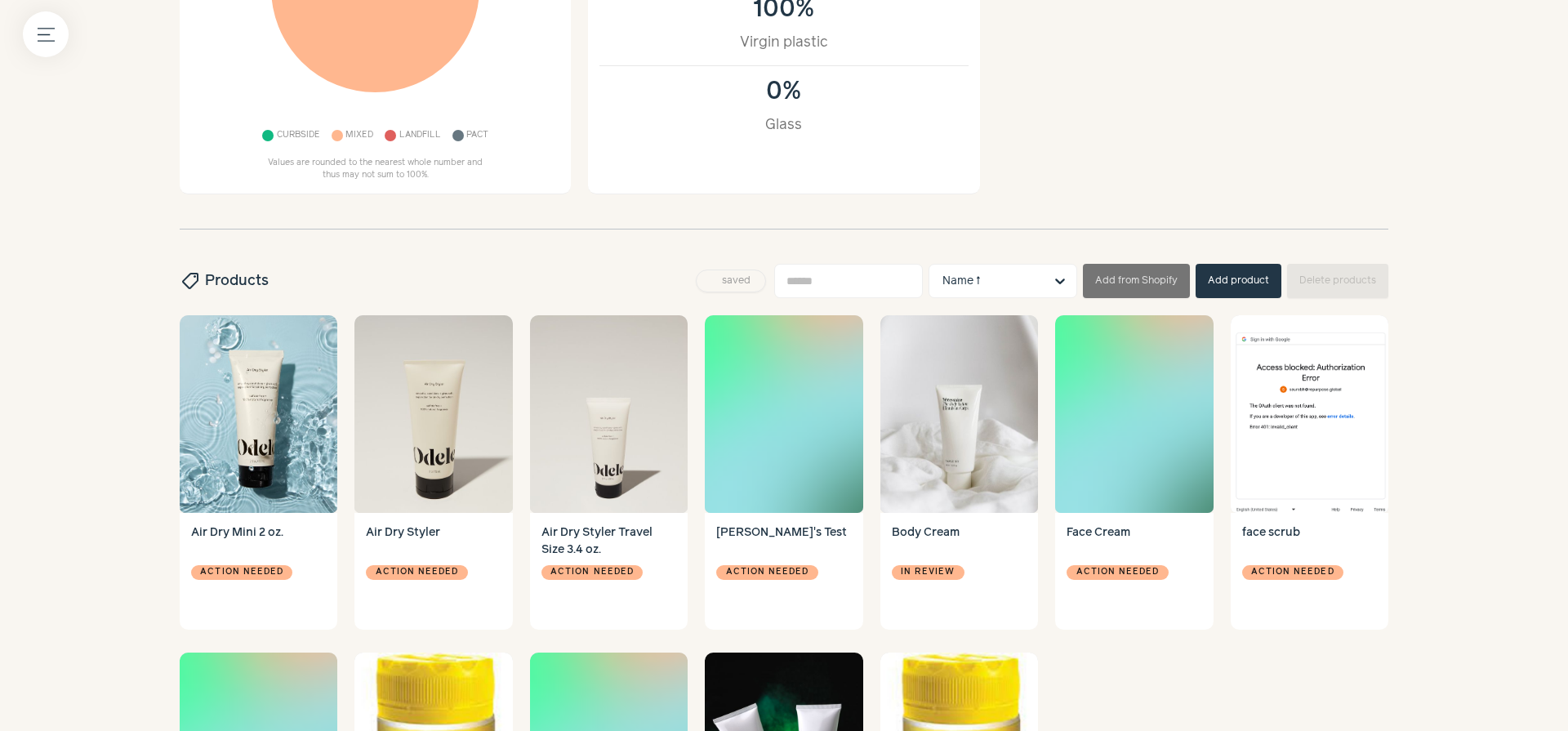
scroll to position [396, 0]
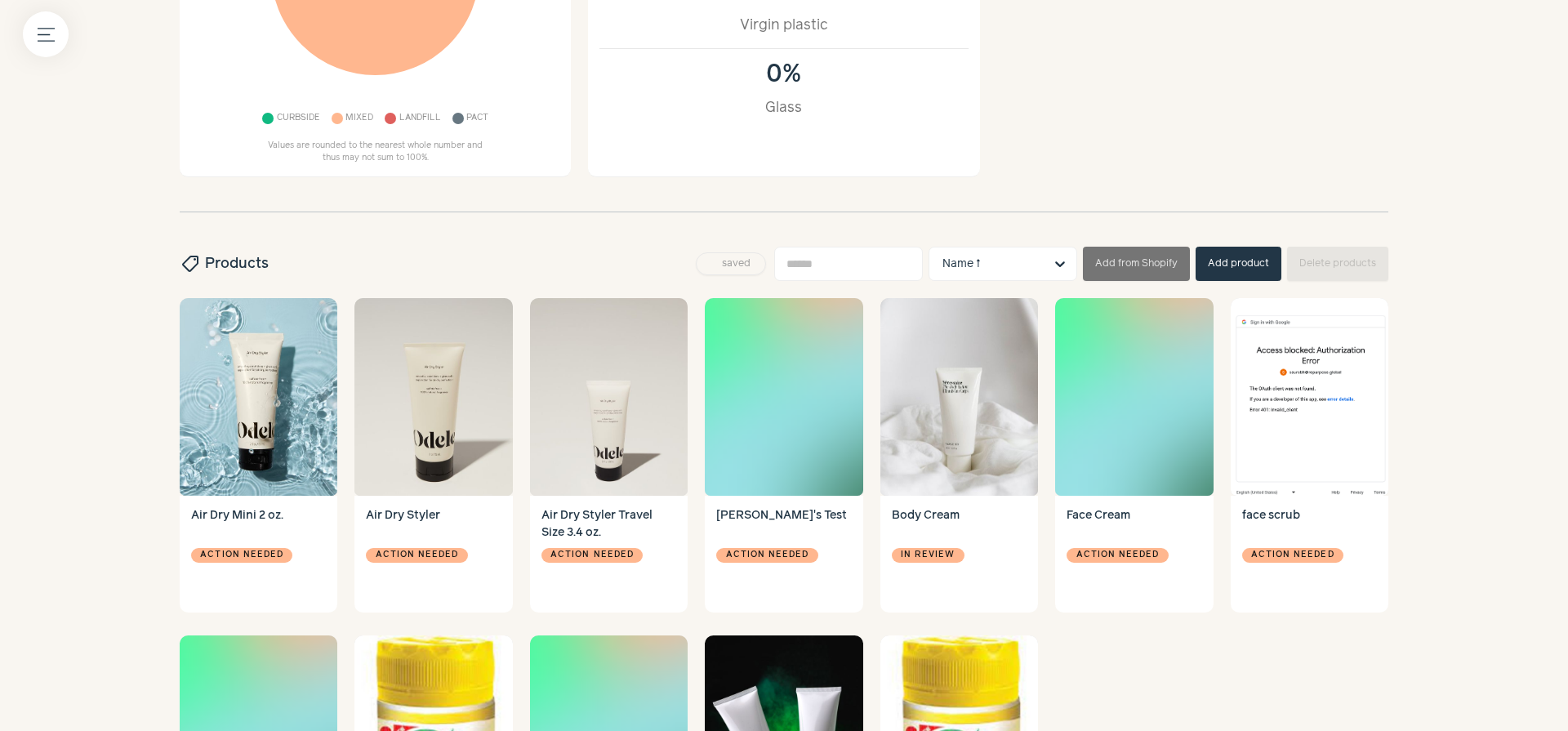
click at [1268, 270] on button "Add product" at bounding box center [1238, 263] width 86 height 34
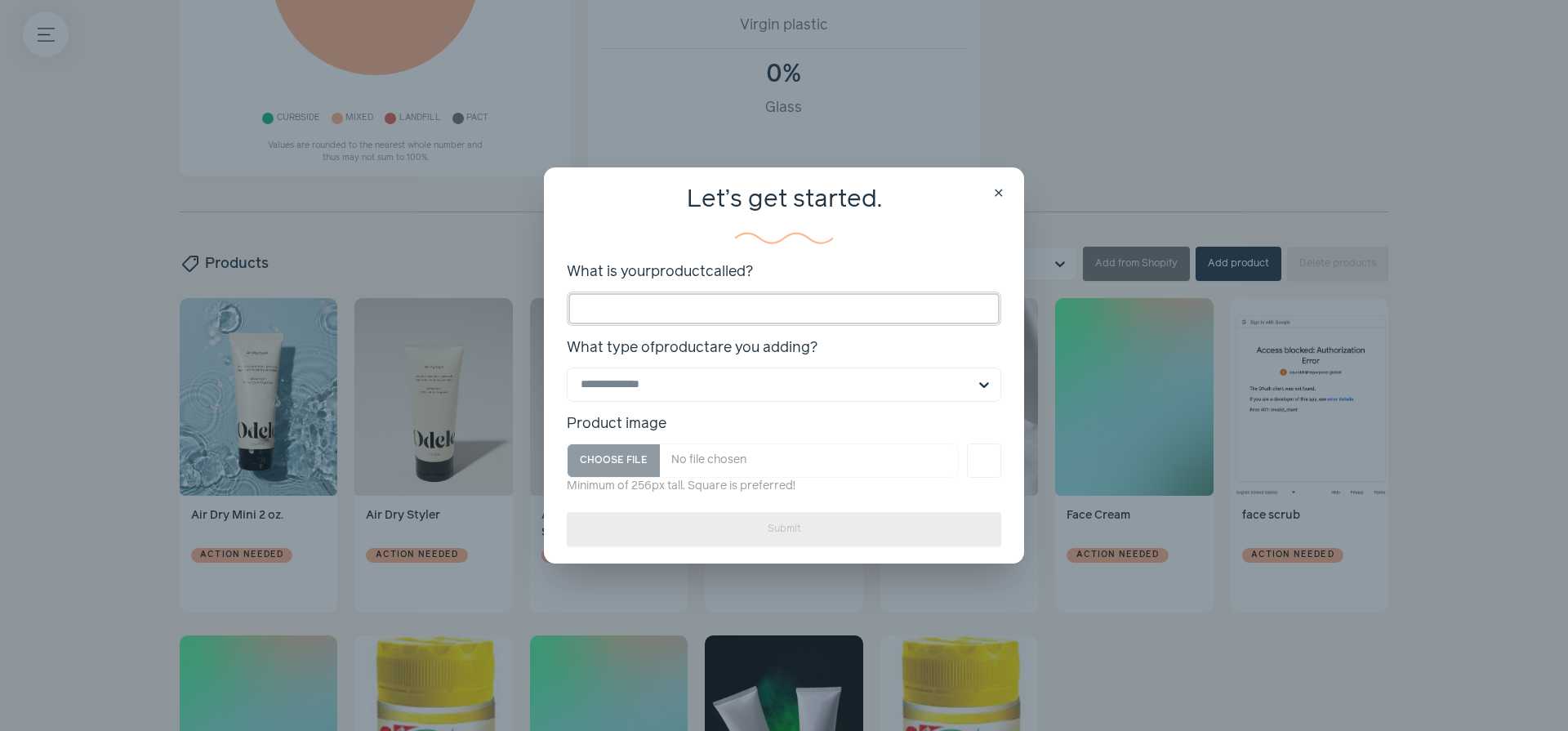
click at [880, 302] on input "What is your product called?" at bounding box center [784, 309] width 434 height 34
click at [897, 375] on input "What type of product are you adding?" at bounding box center [774, 384] width 387 height 32
click at [1004, 200] on span "close" at bounding box center [998, 194] width 13 height 13
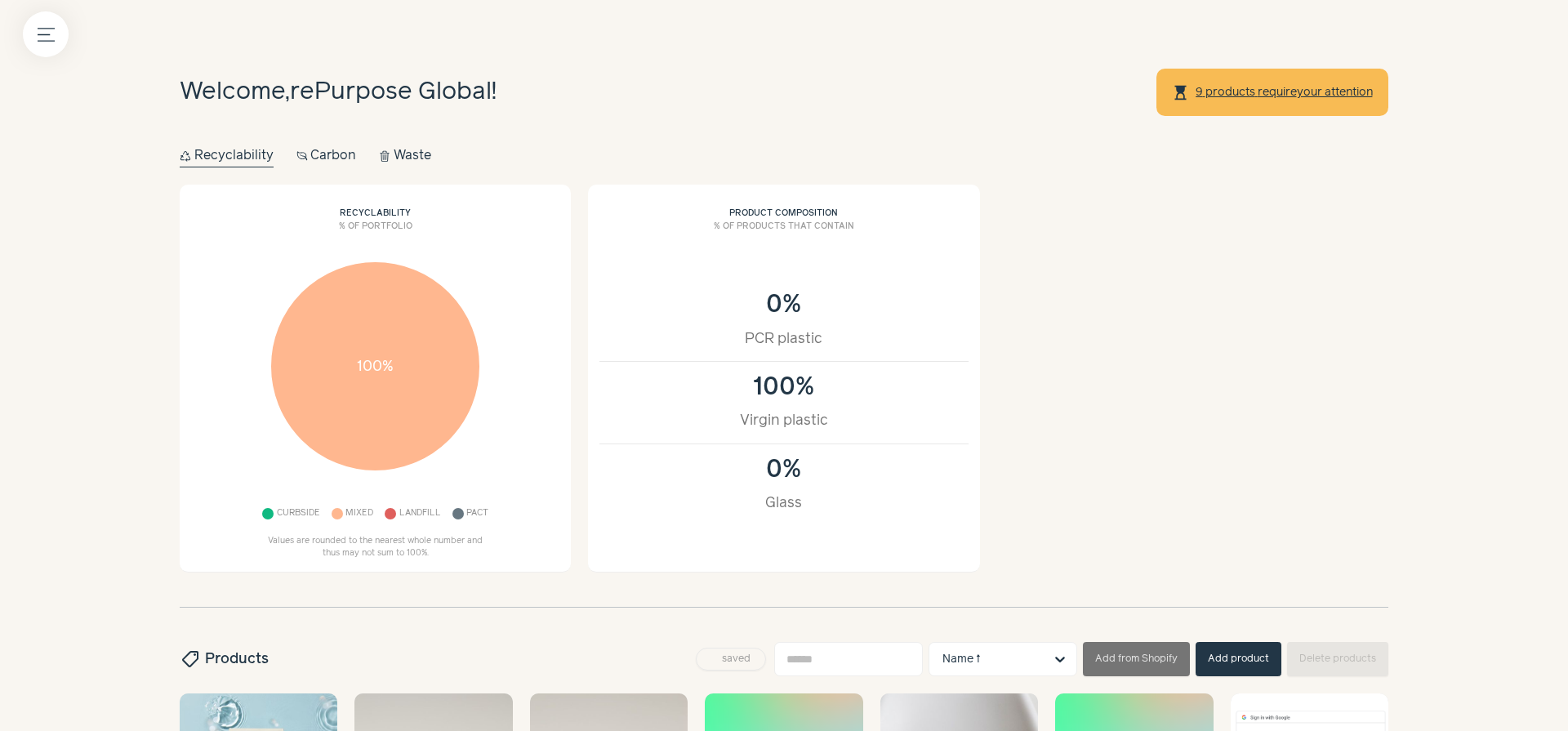
click at [1163, 301] on div "Recyclability % of portfolio 100% Curbside Mixed Landfill Pact Values are round…" at bounding box center [784, 378] width 1209 height 388
click at [398, 156] on button "Waste Waste" at bounding box center [405, 156] width 52 height 23
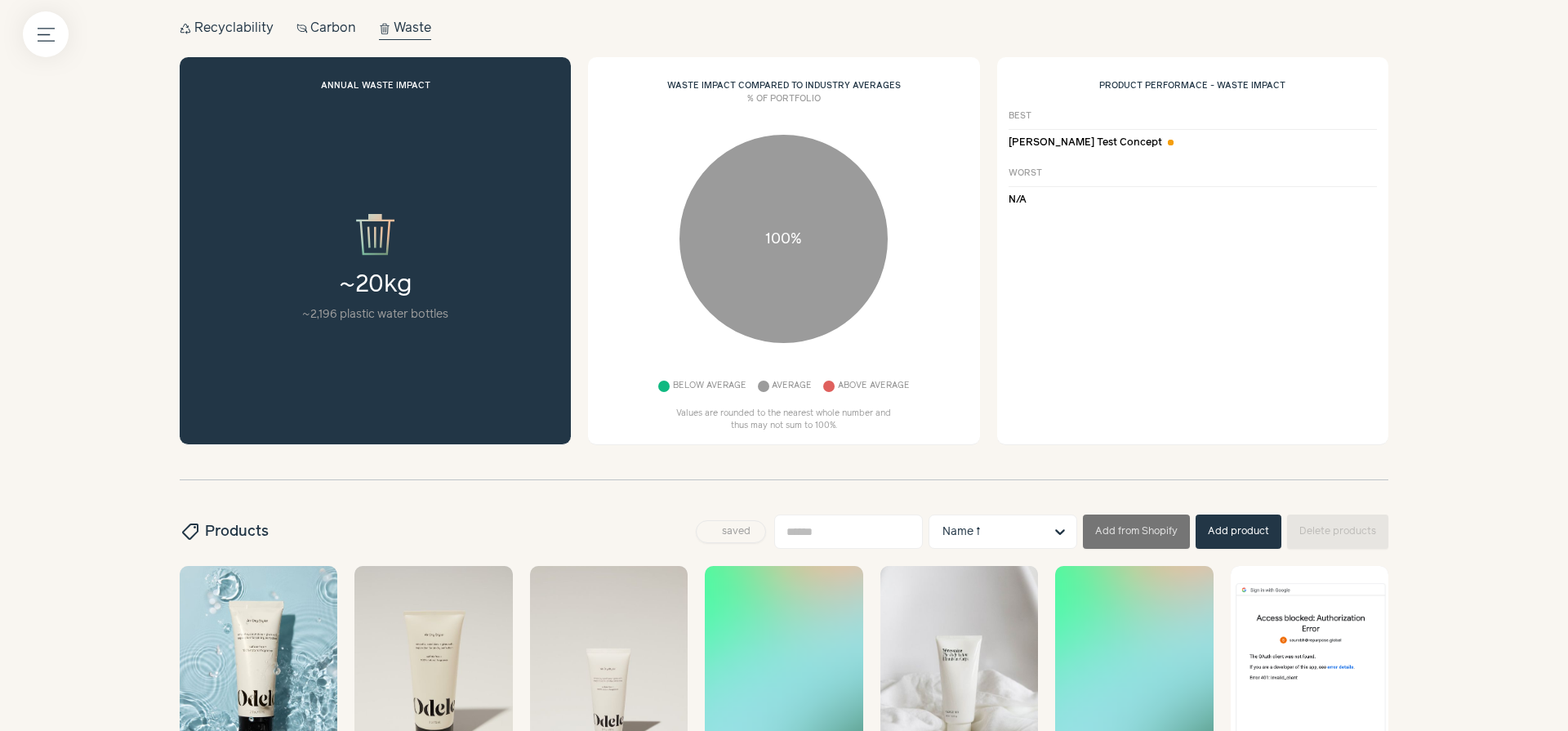
scroll to position [71, 0]
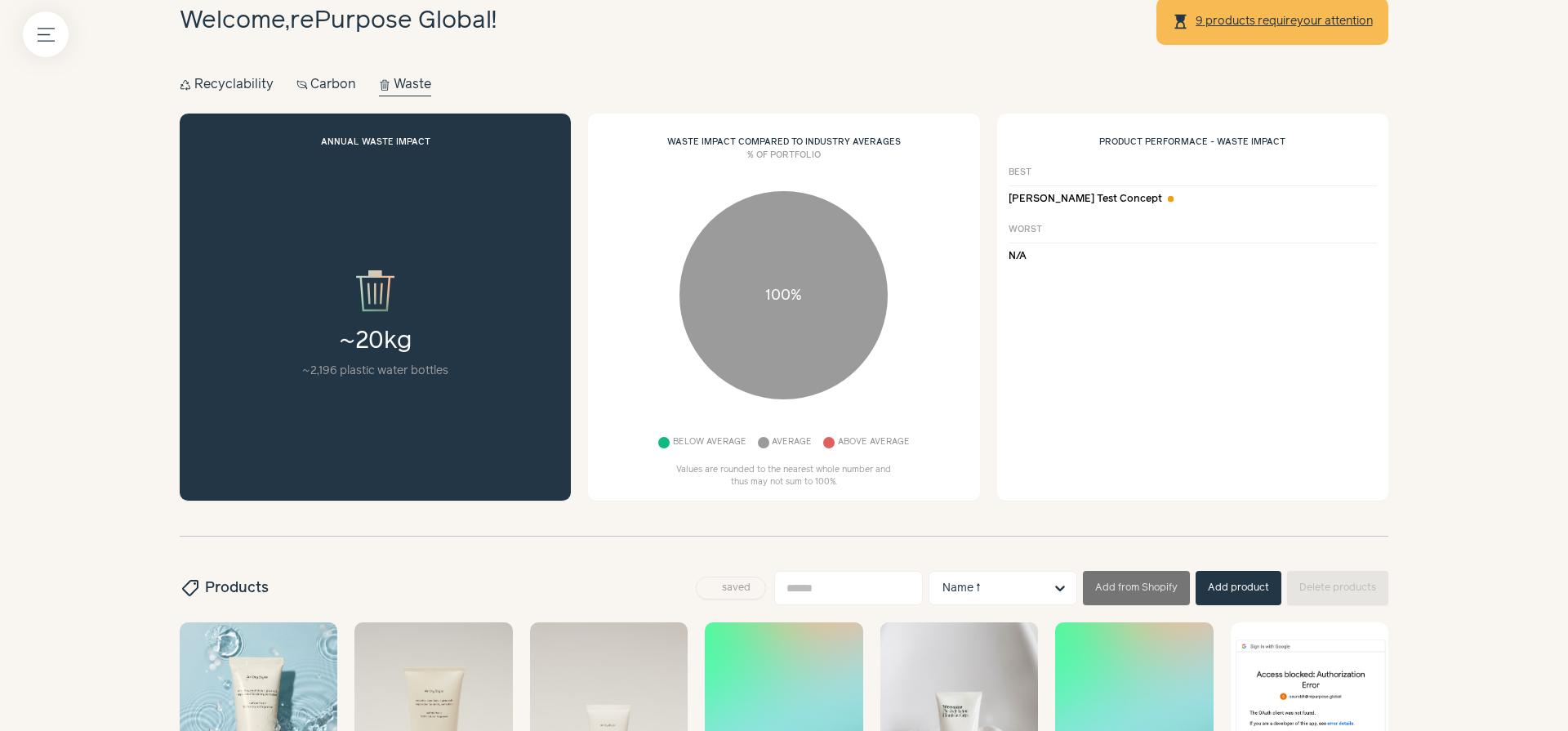
click at [342, 82] on button "Carbon Carbon" at bounding box center [326, 84] width 60 height 23
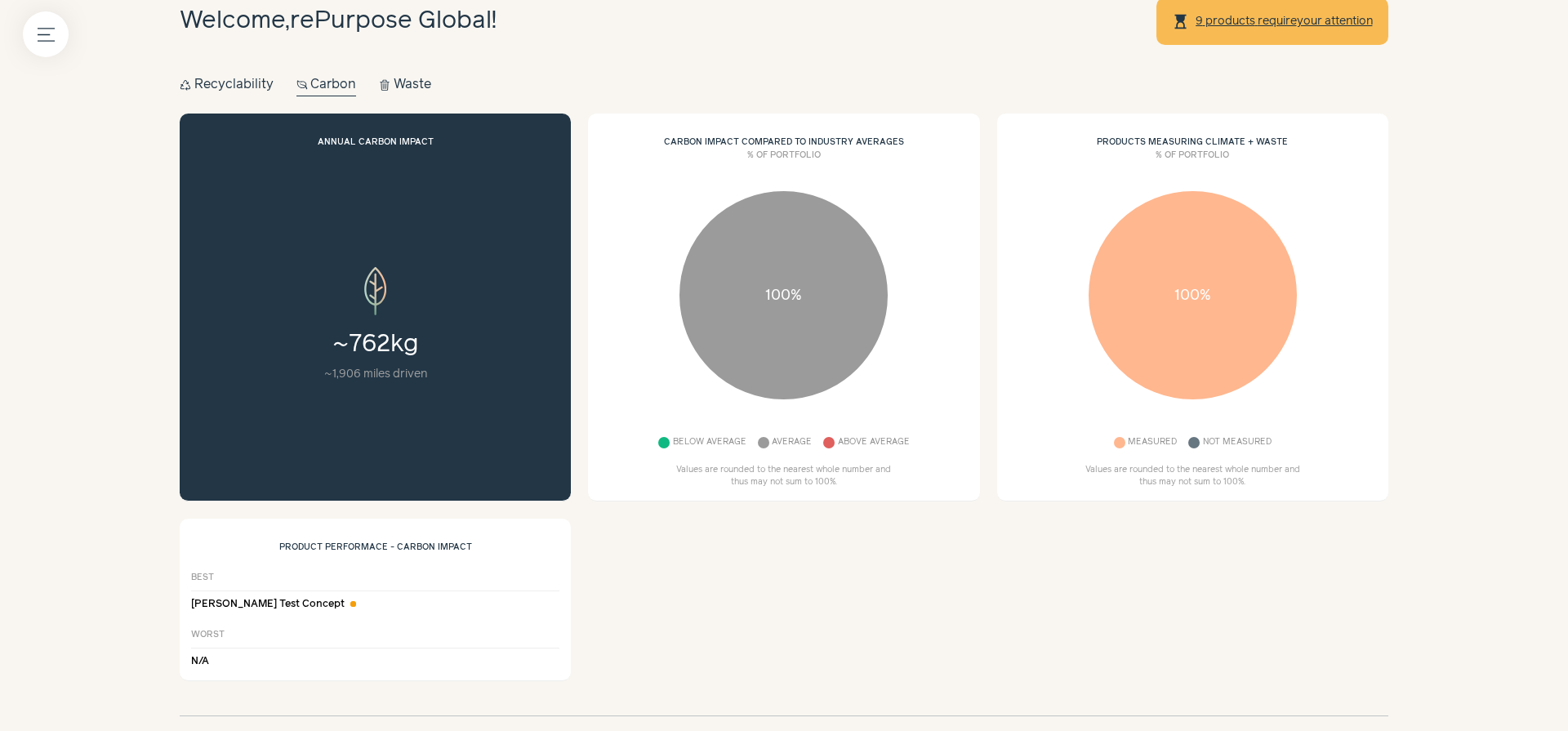
click at [218, 85] on button "Recycle Recyclability" at bounding box center [226, 84] width 94 height 23
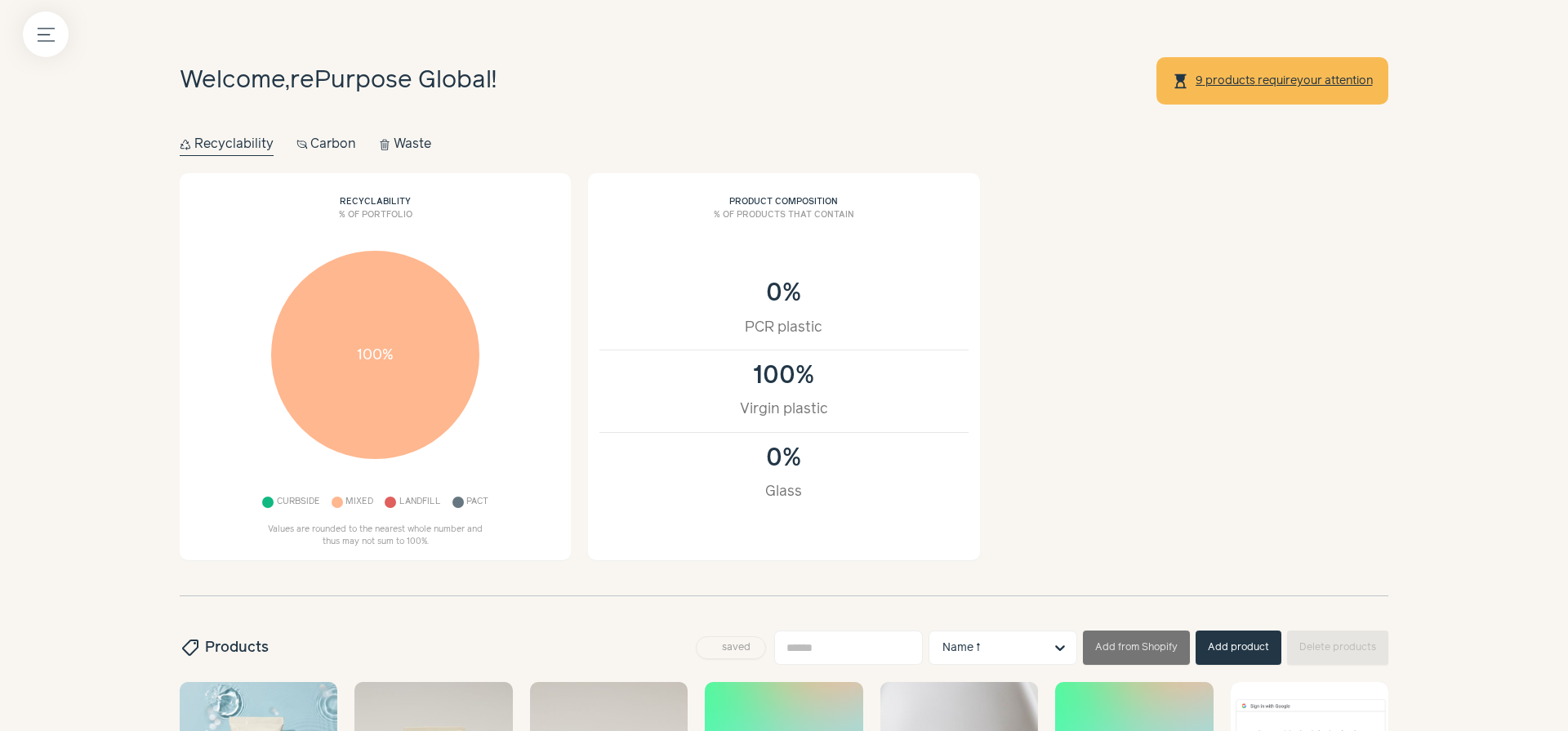
scroll to position [0, 0]
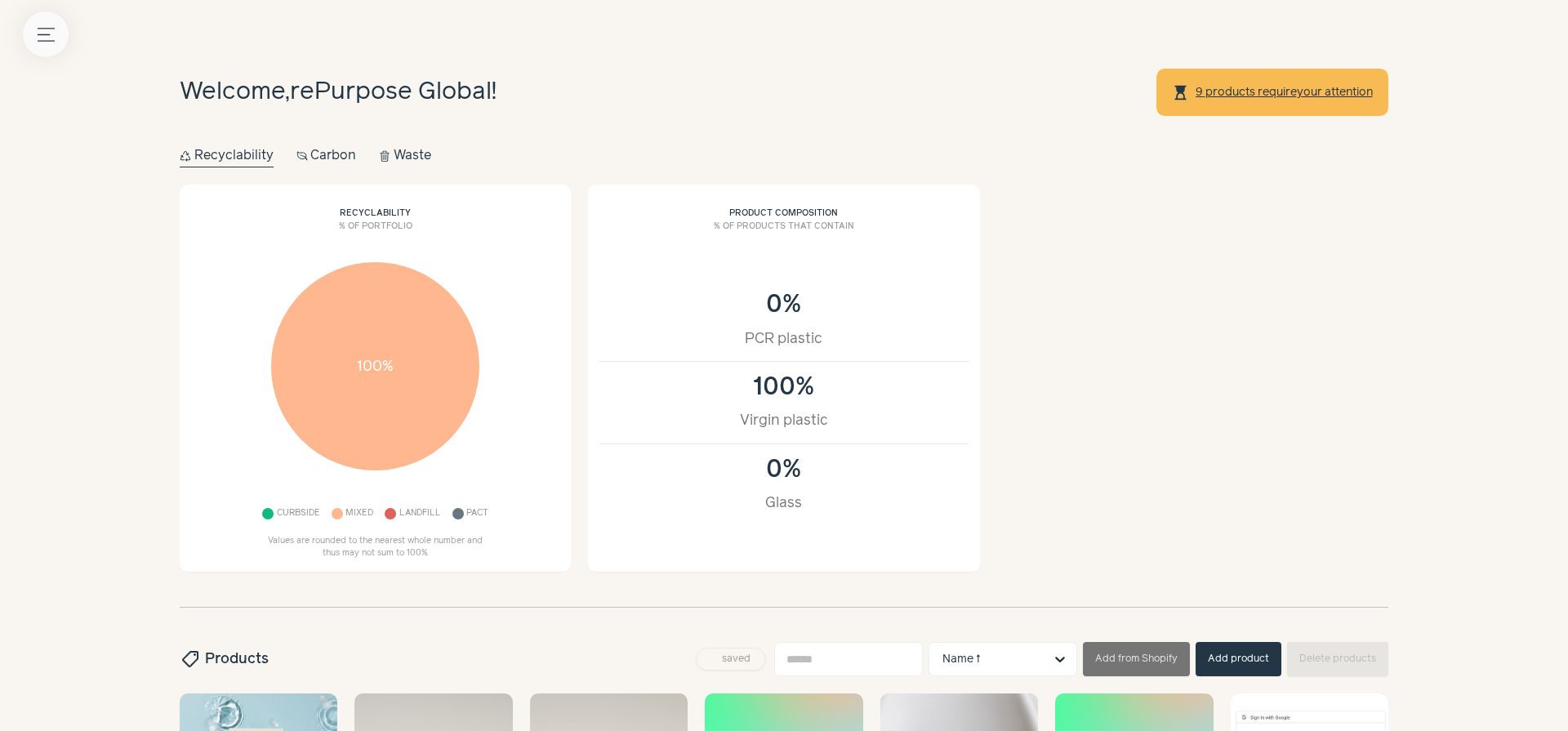
click at [28, 40] on button "Menu button" at bounding box center [45, 33] width 45 height 45
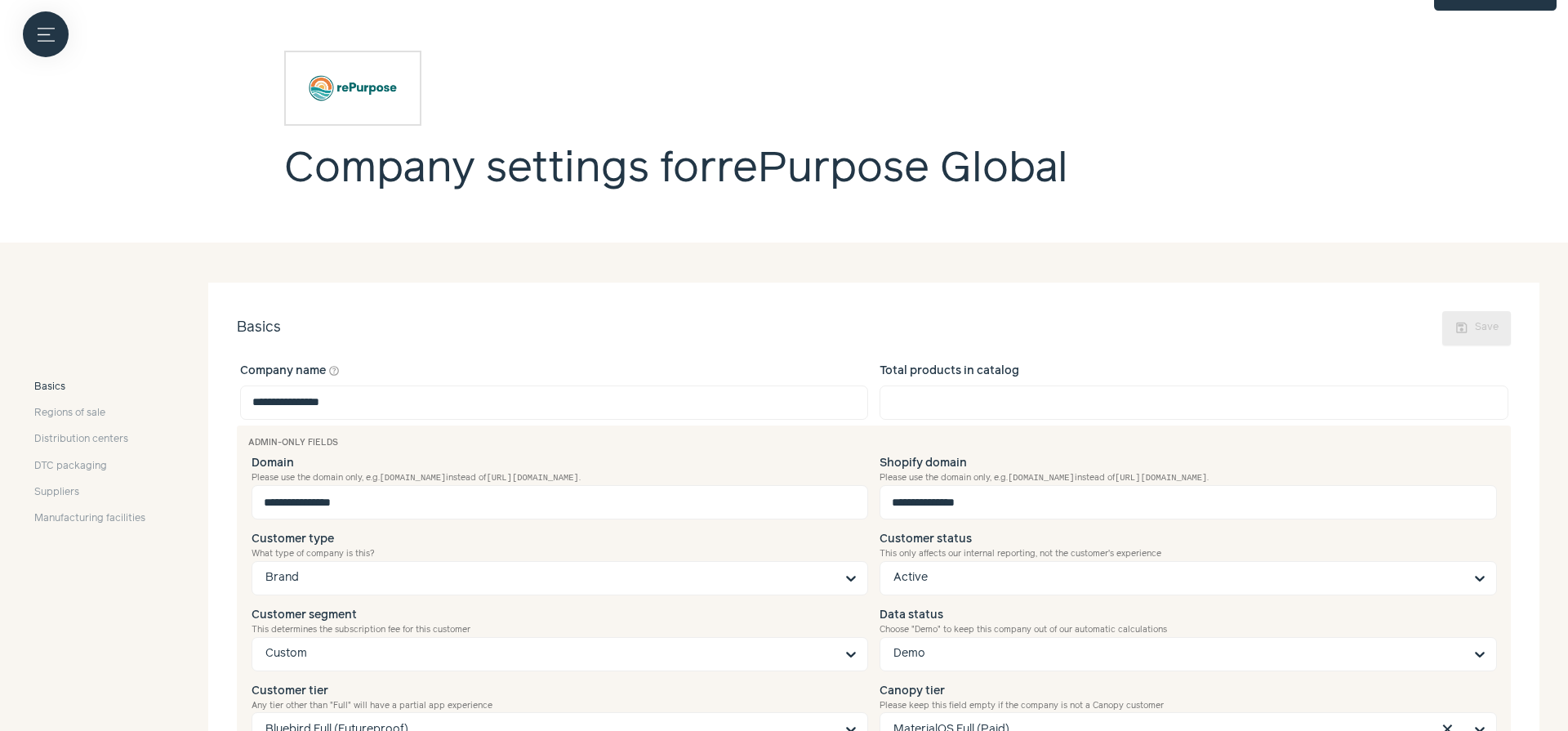
scroll to position [301, 0]
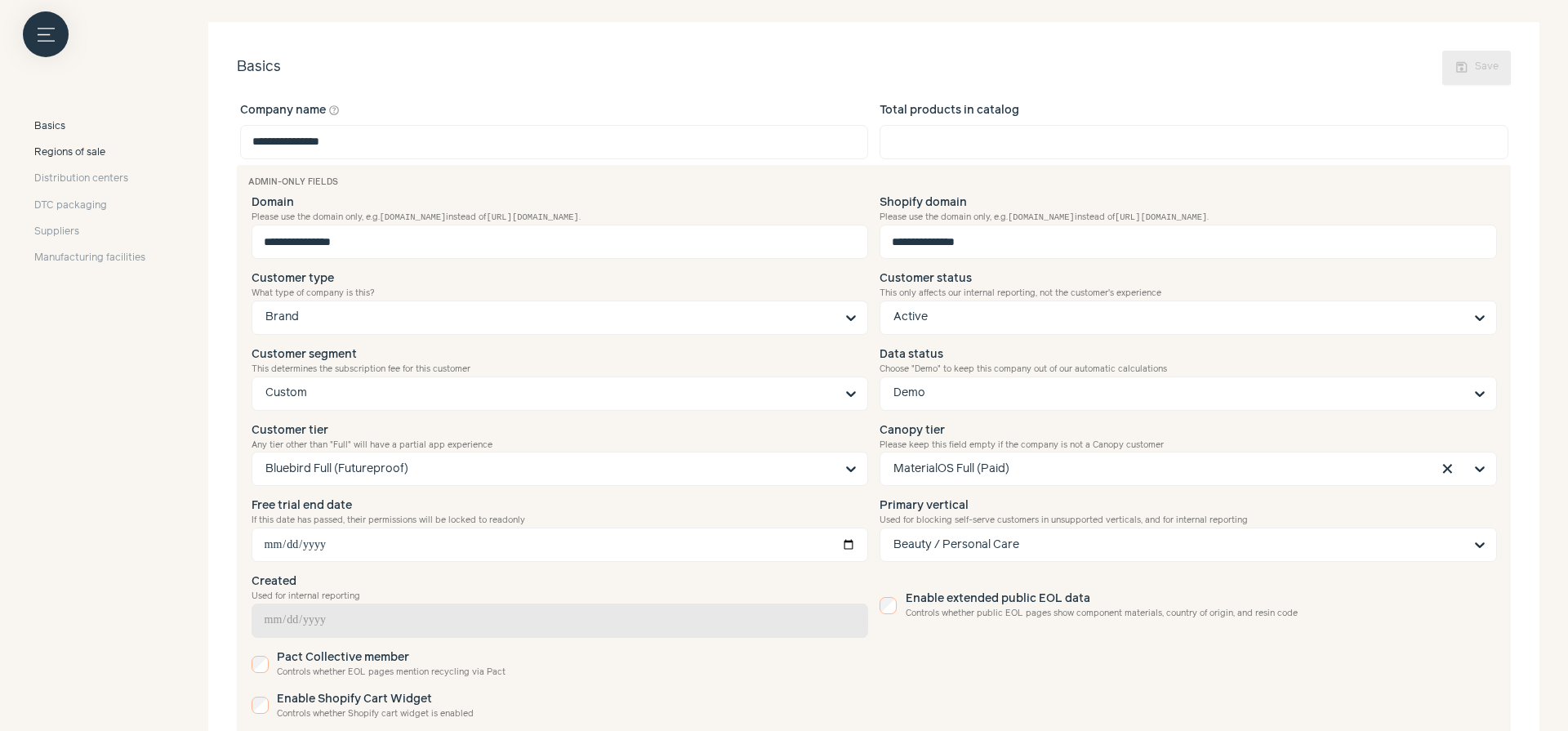
click at [87, 153] on span "Regions of sale" at bounding box center [69, 153] width 71 height 15
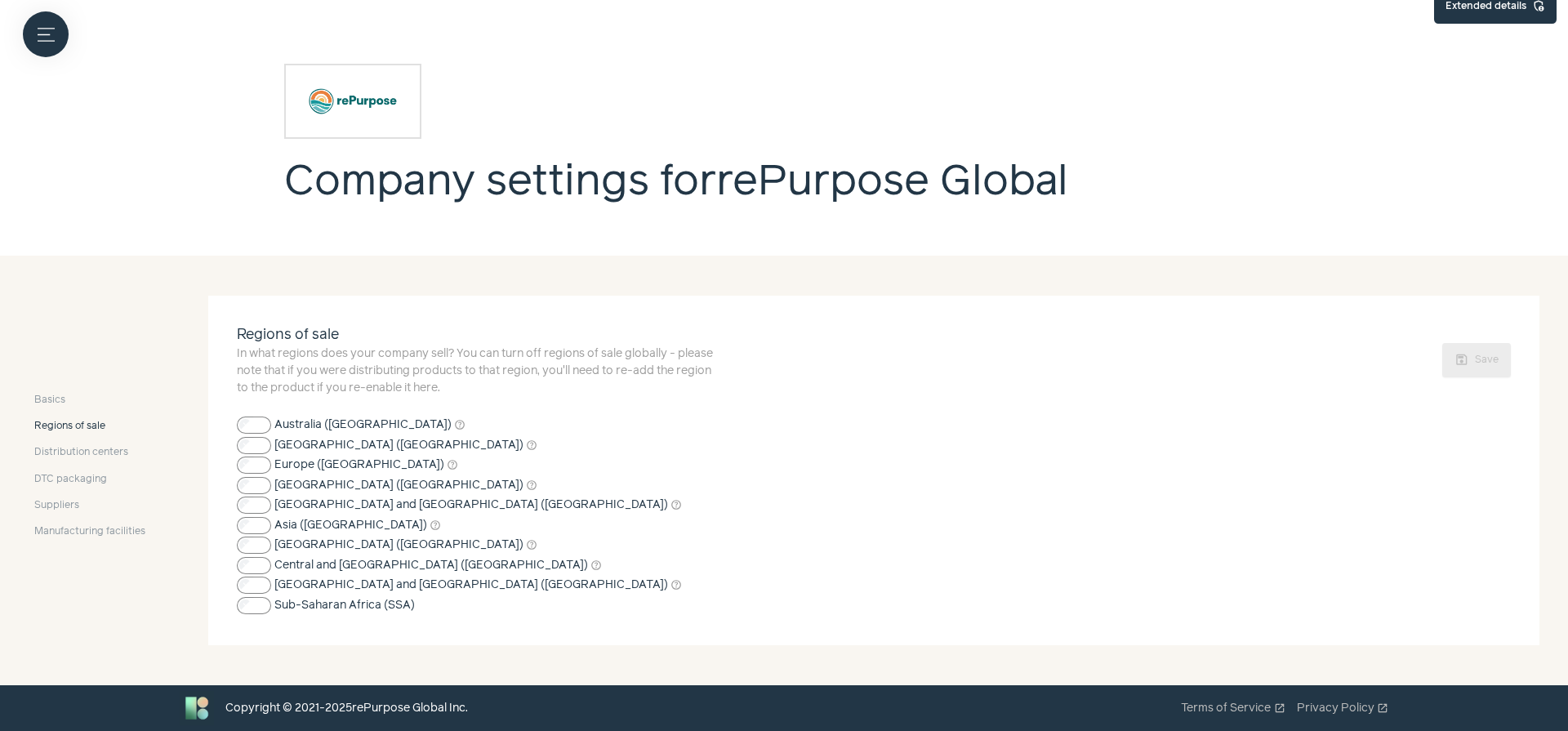
scroll to position [28, 0]
click at [94, 479] on span "DTC packaging" at bounding box center [70, 480] width 72 height 15
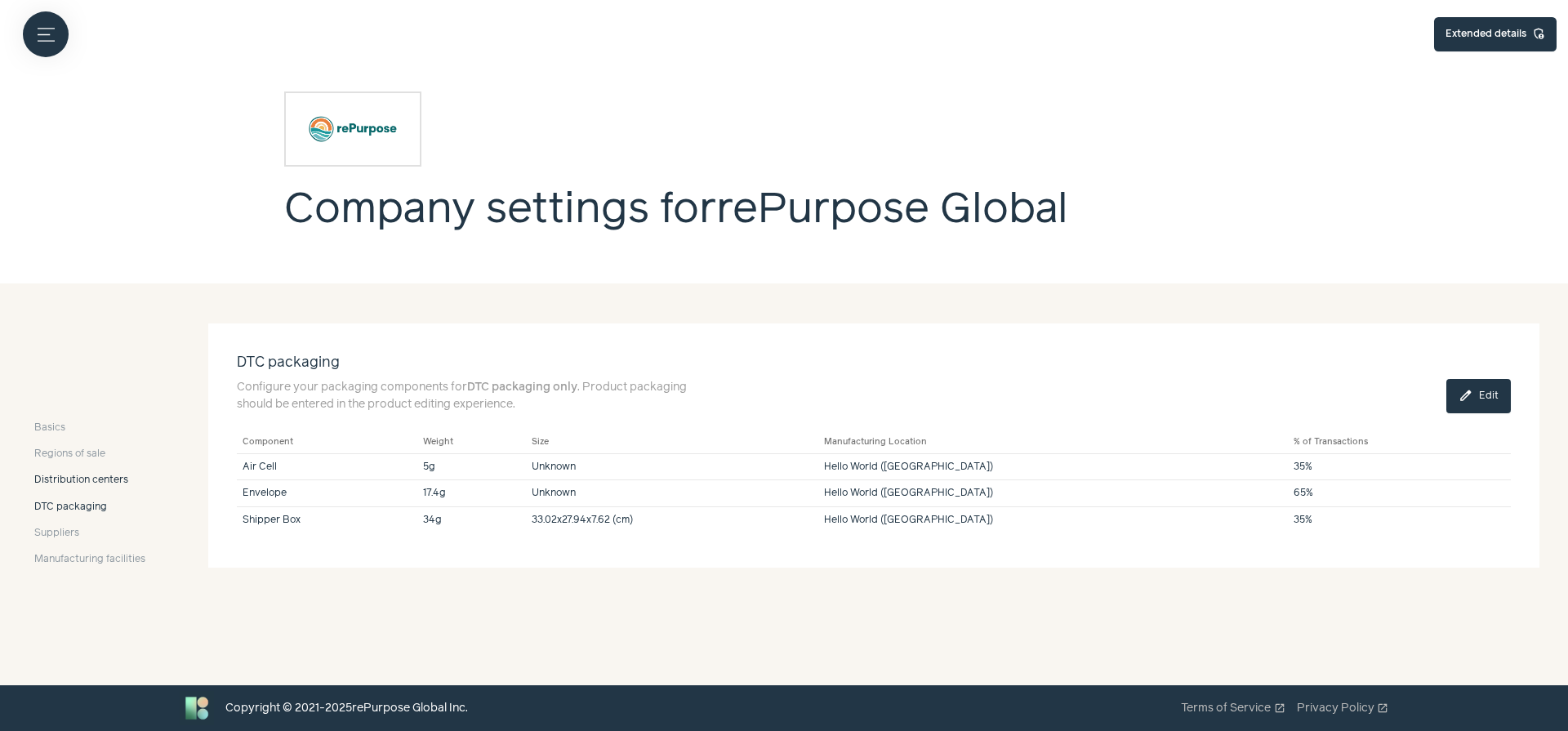
click at [97, 483] on span "Distribution centers" at bounding box center [81, 481] width 94 height 15
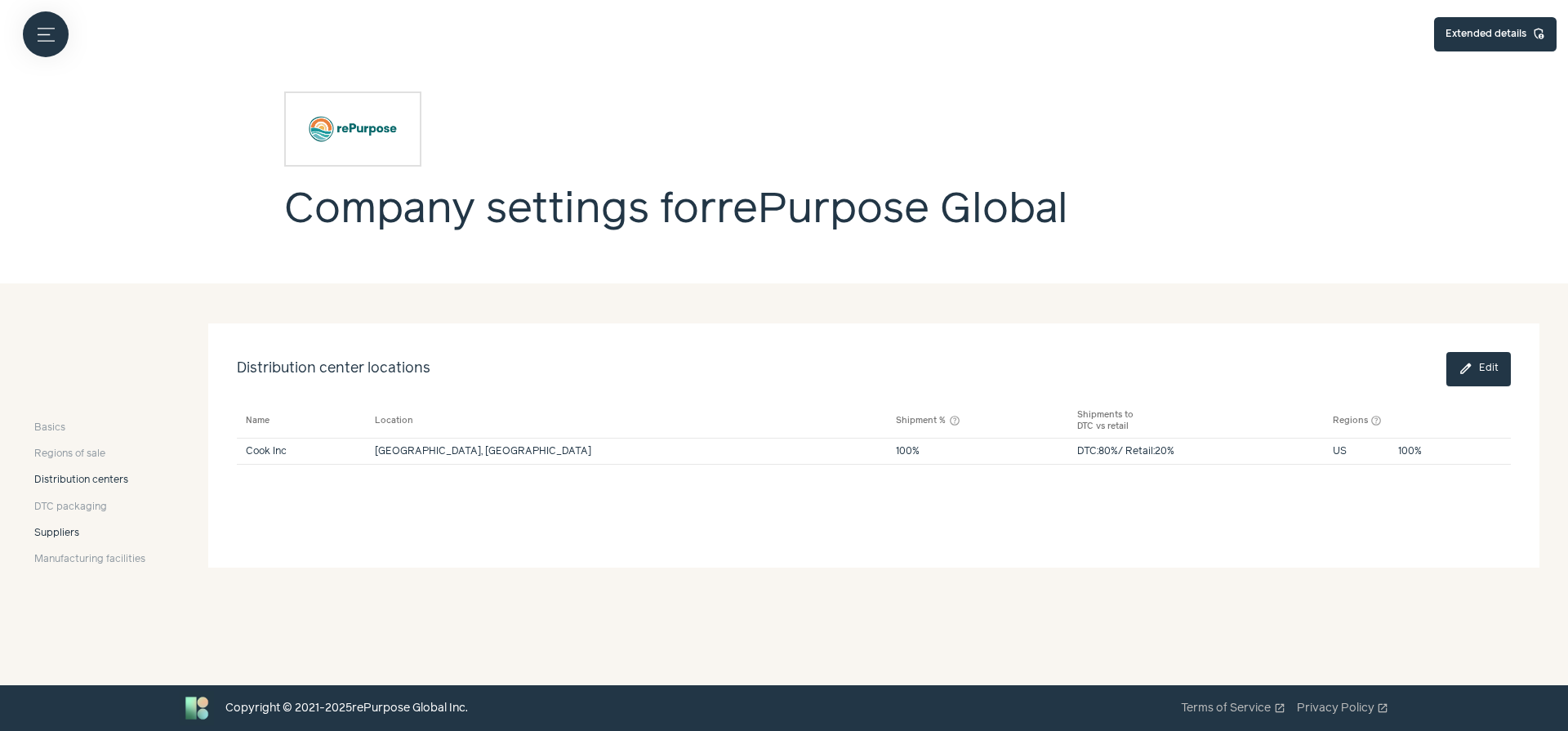
click at [88, 533] on link "Suppliers" at bounding box center [90, 534] width 111 height 15
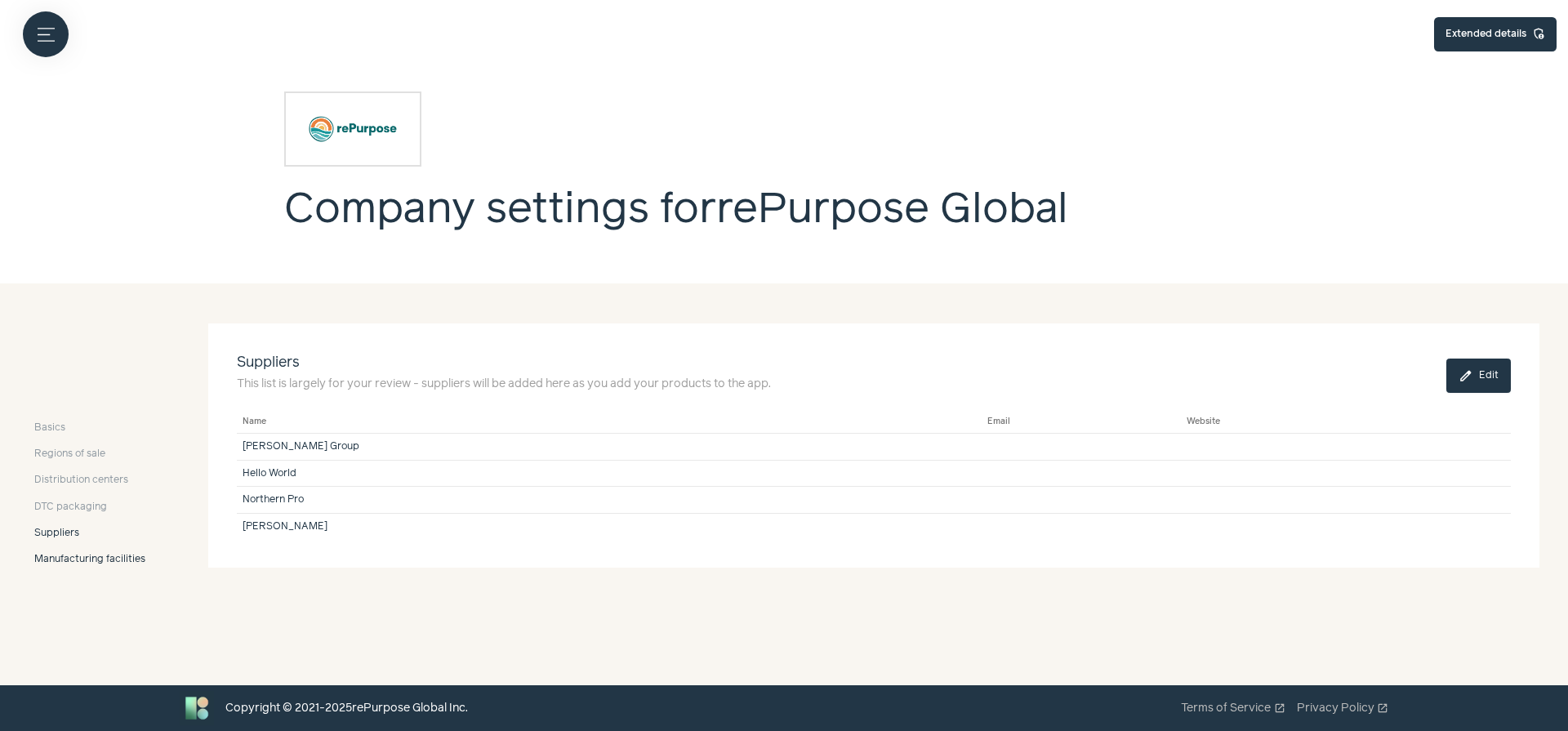
click at [88, 567] on span "Manufacturing facilities" at bounding box center [90, 560] width 111 height 15
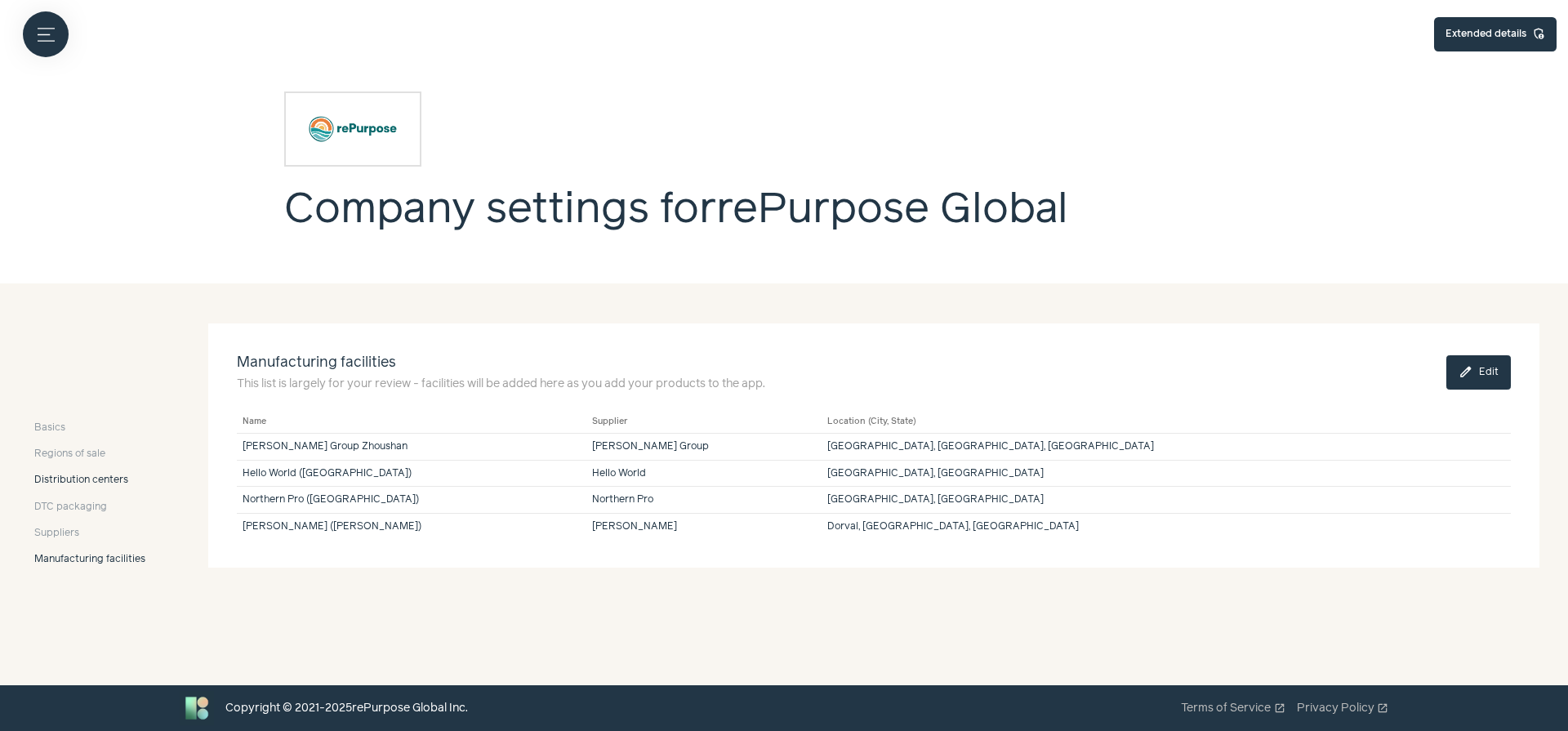
click at [85, 474] on span "Distribution centers" at bounding box center [81, 481] width 94 height 15
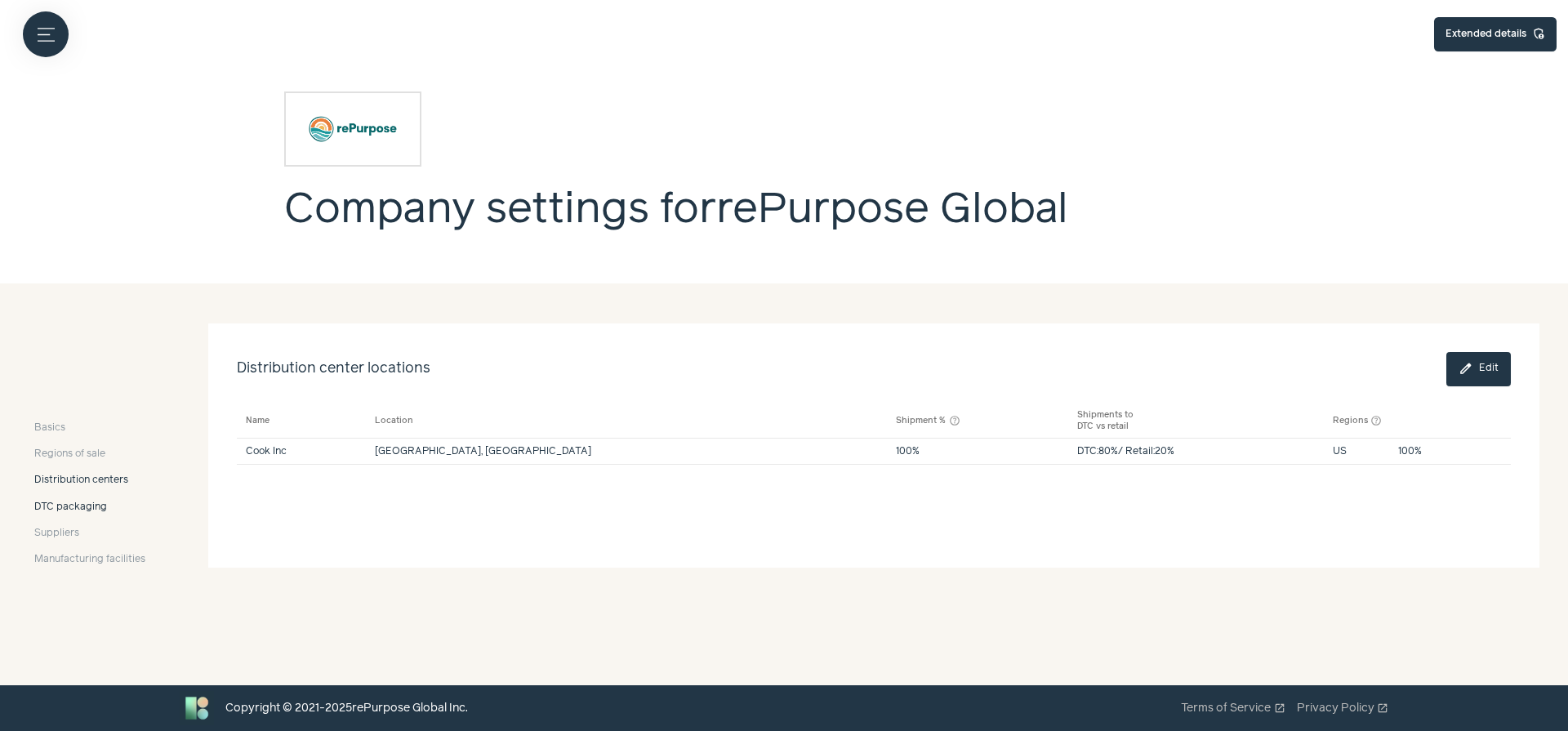
click at [85, 504] on span "DTC packaging" at bounding box center [70, 508] width 72 height 15
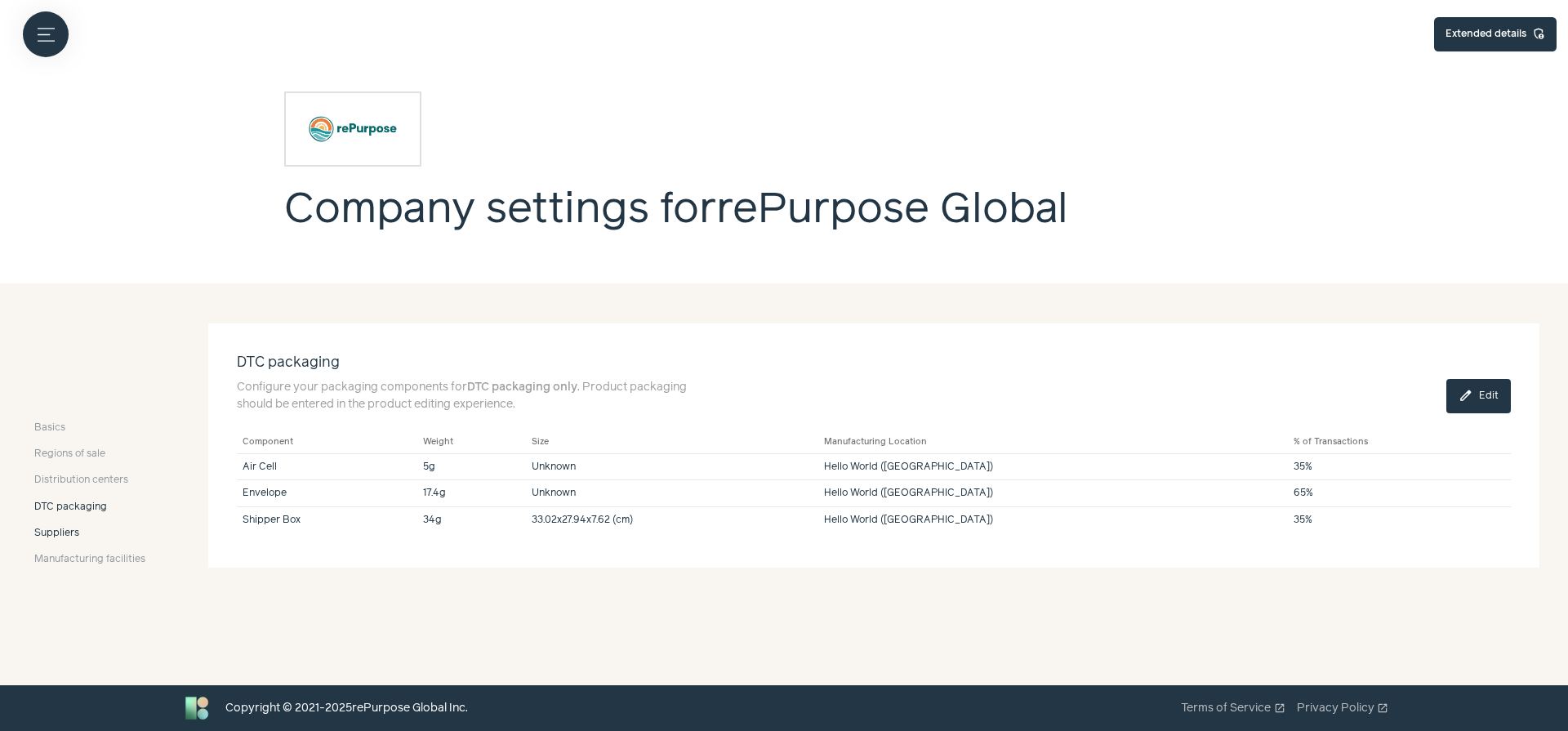
click at [84, 537] on link "Suppliers" at bounding box center [90, 534] width 111 height 15
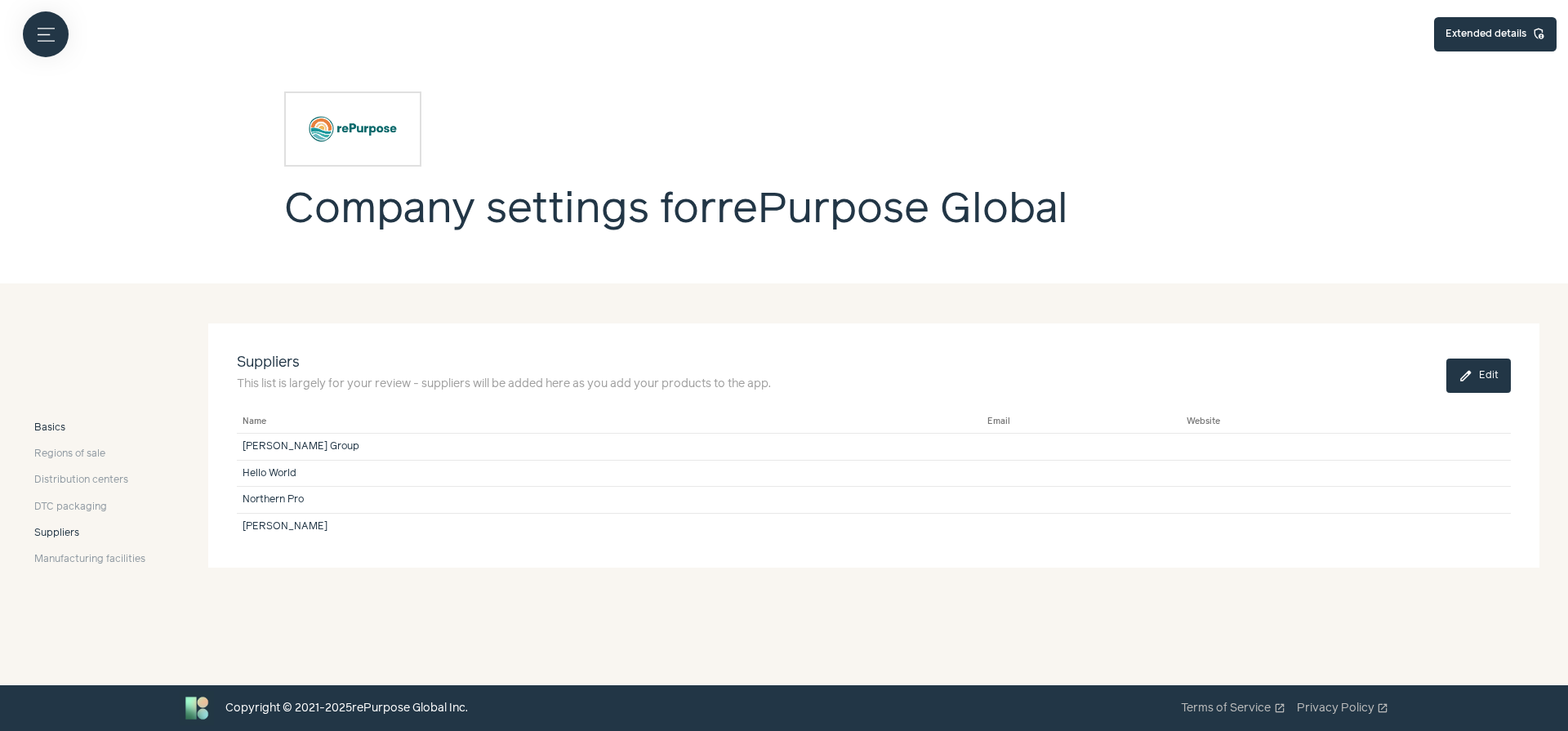
click at [99, 433] on link "Basics" at bounding box center [90, 428] width 111 height 15
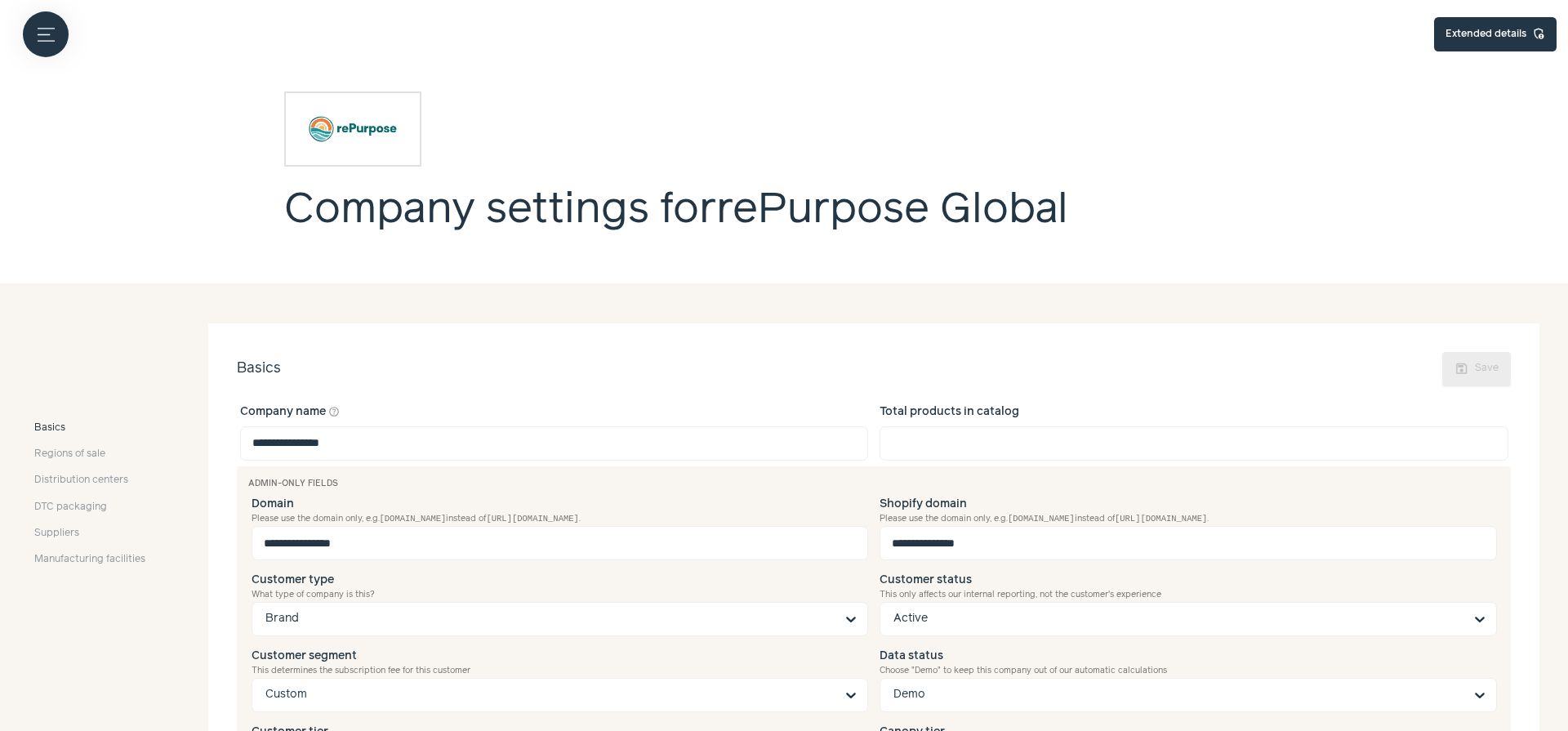
scroll to position [108, 0]
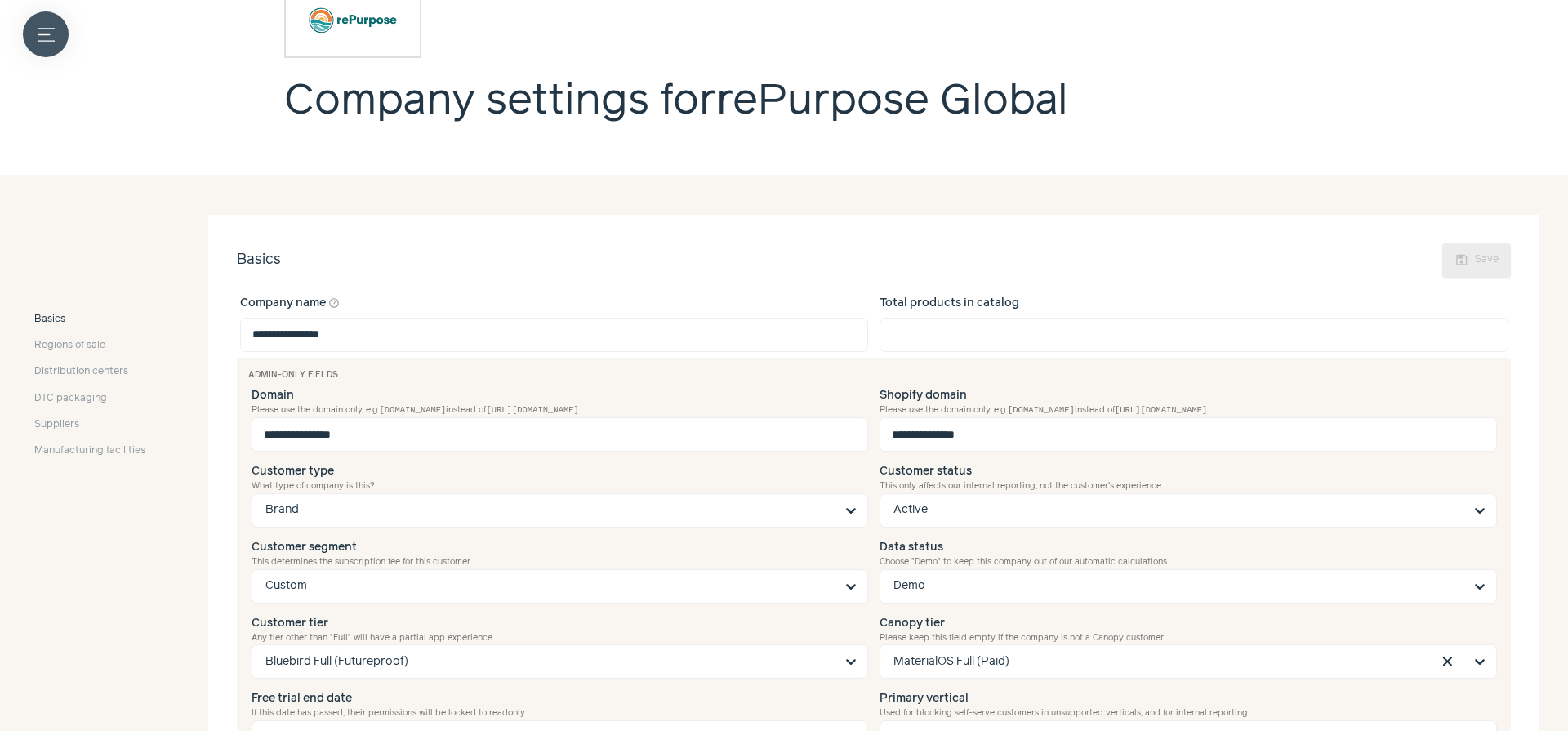
click at [47, 32] on icon "Menu button" at bounding box center [46, 34] width 18 height 18
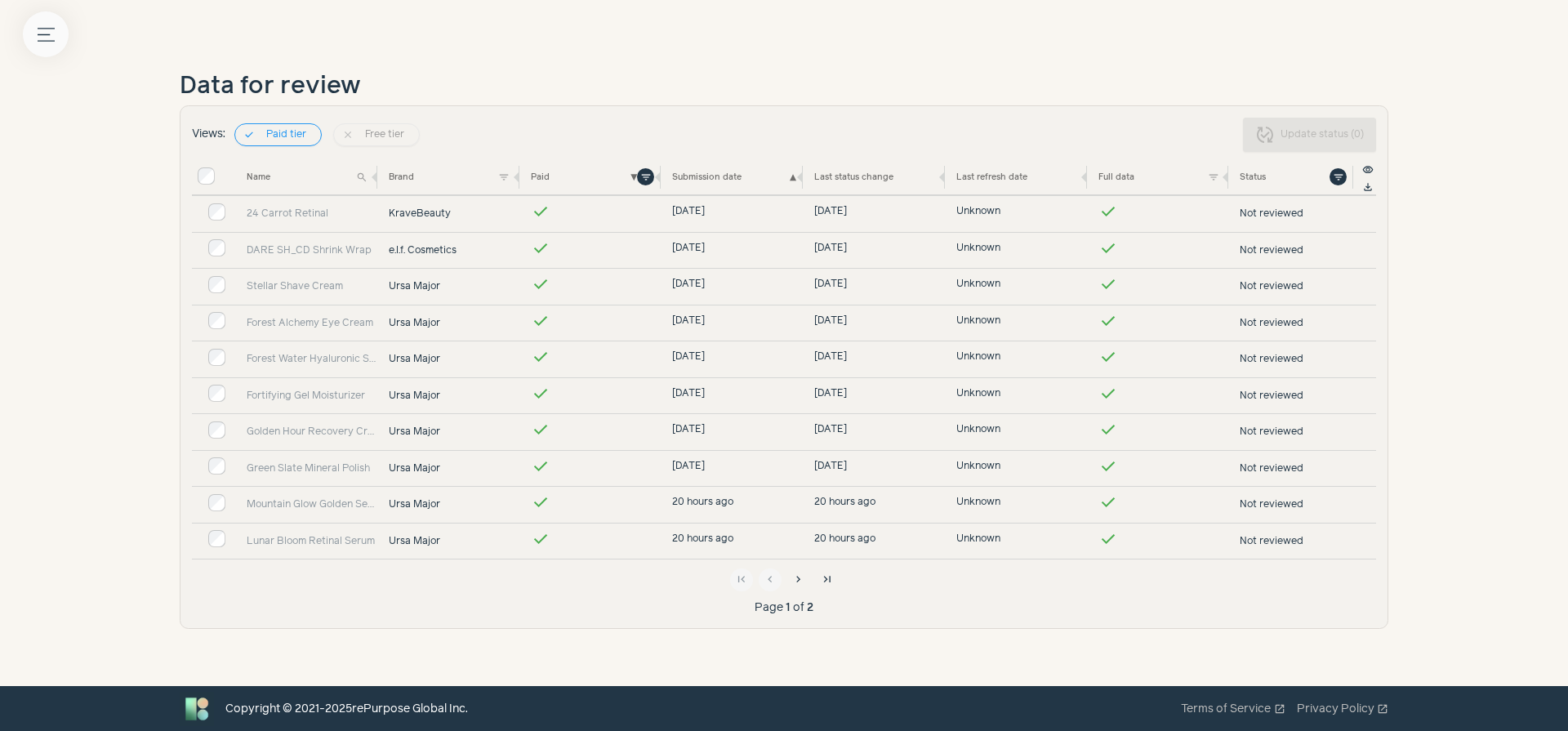
click at [44, 32] on icon "Menu button" at bounding box center [46, 34] width 18 height 18
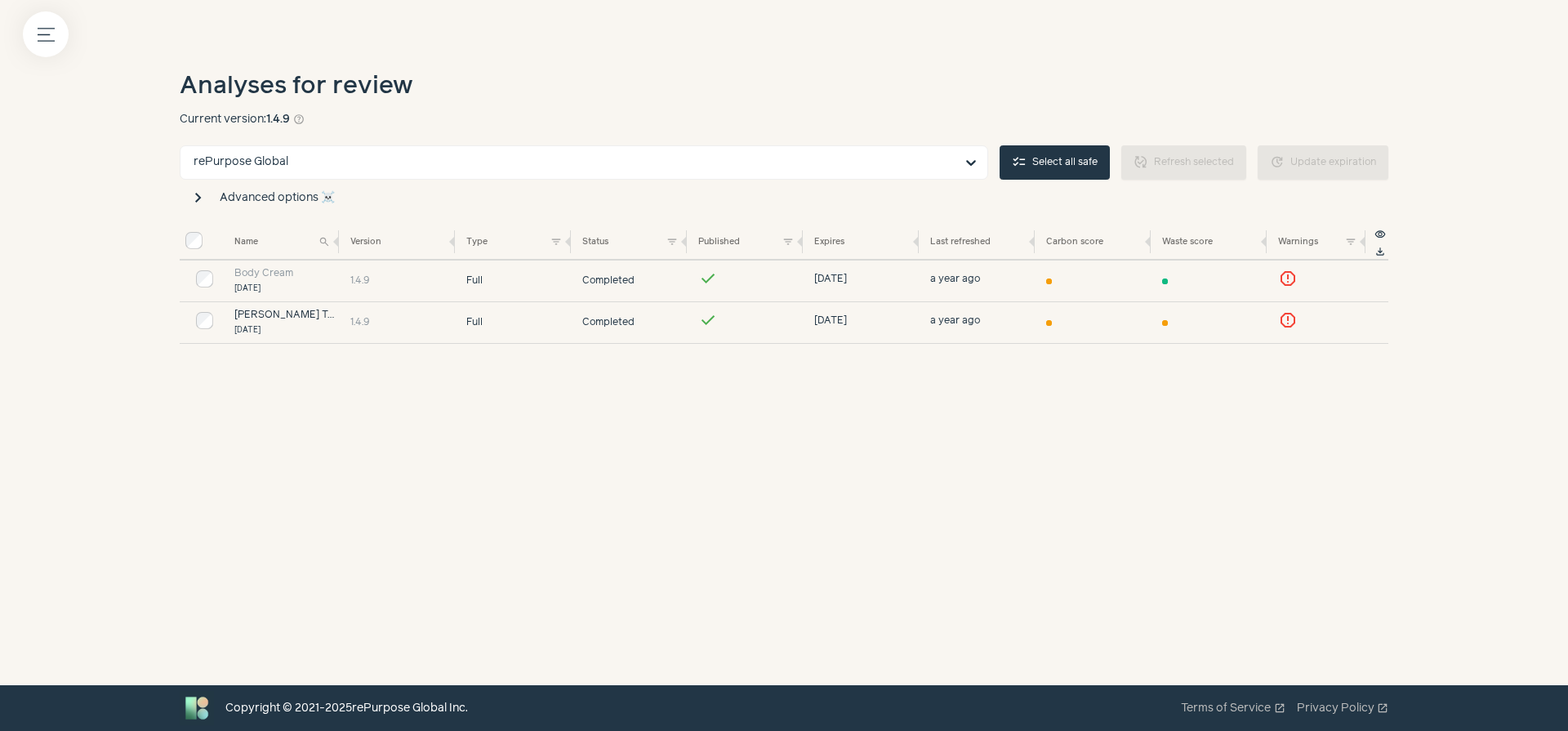
click at [245, 311] on link "[PERSON_NAME] Test Concept" at bounding box center [309, 314] width 151 height 10
